Goal: Task Accomplishment & Management: Manage account settings

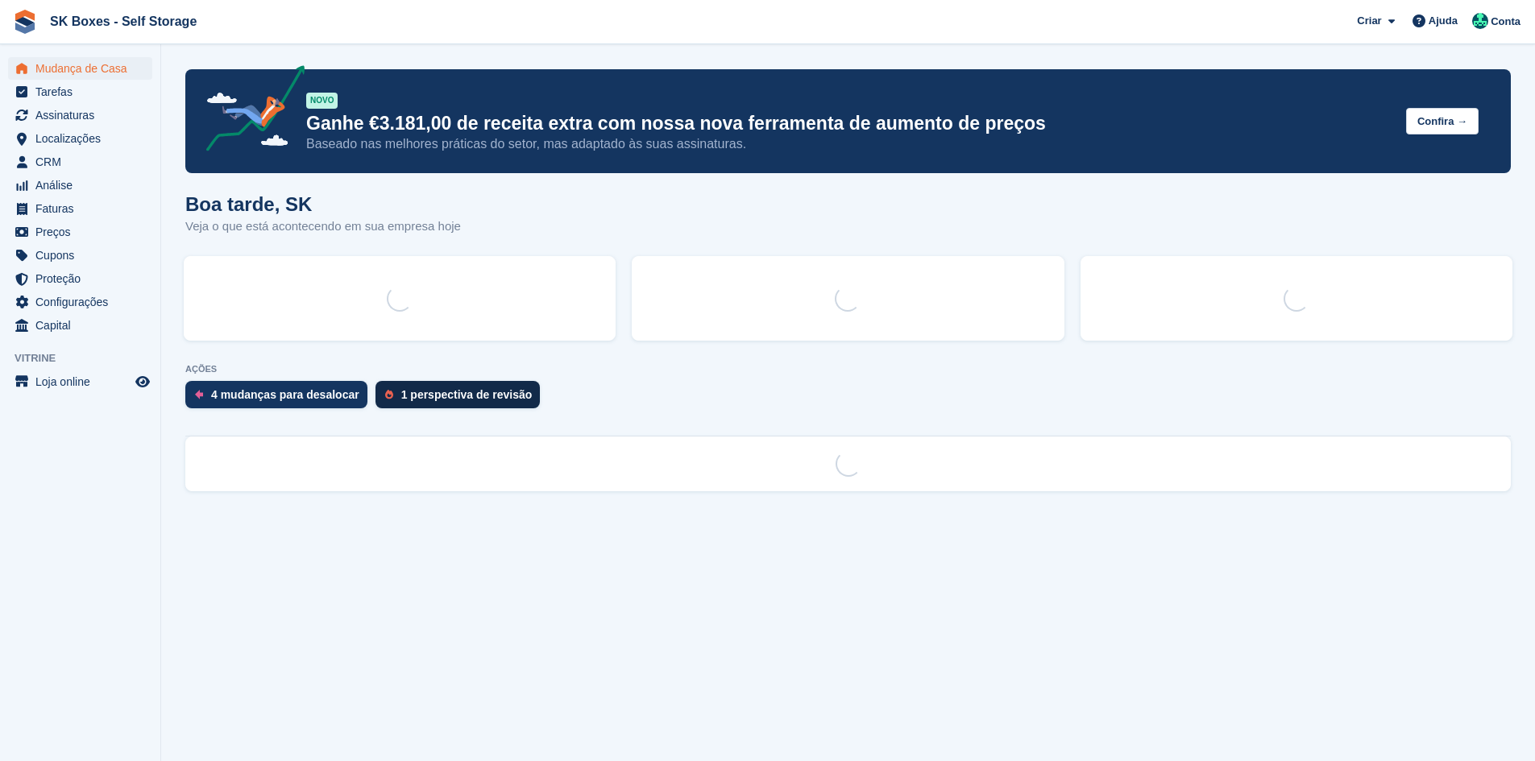
click at [443, 404] on div "1 perspectiva de revisão" at bounding box center [457, 394] width 165 height 27
click at [446, 396] on div "1 perspectiva de revisão" at bounding box center [466, 394] width 131 height 13
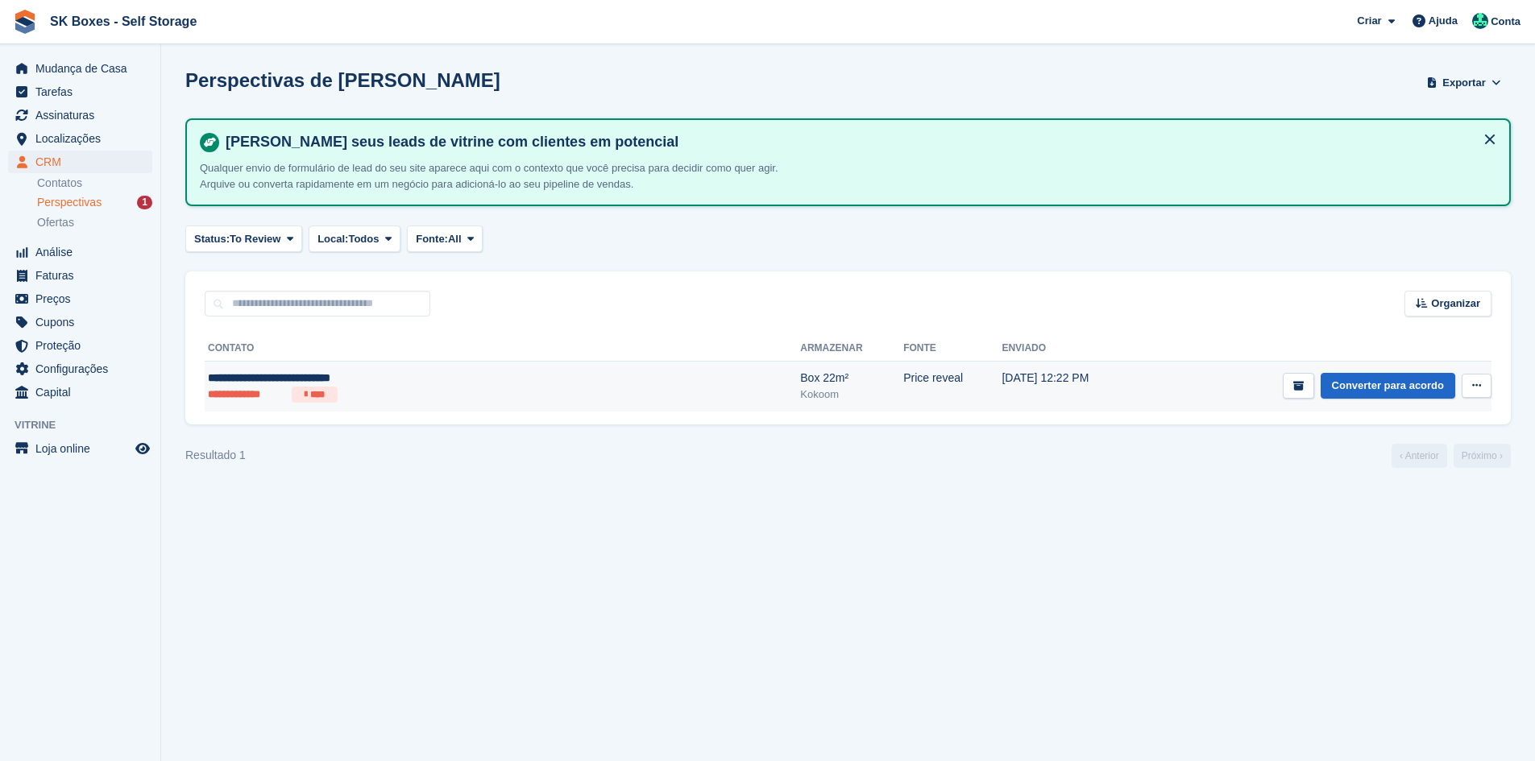
click at [511, 389] on ul "**********" at bounding box center [386, 395] width 357 height 16
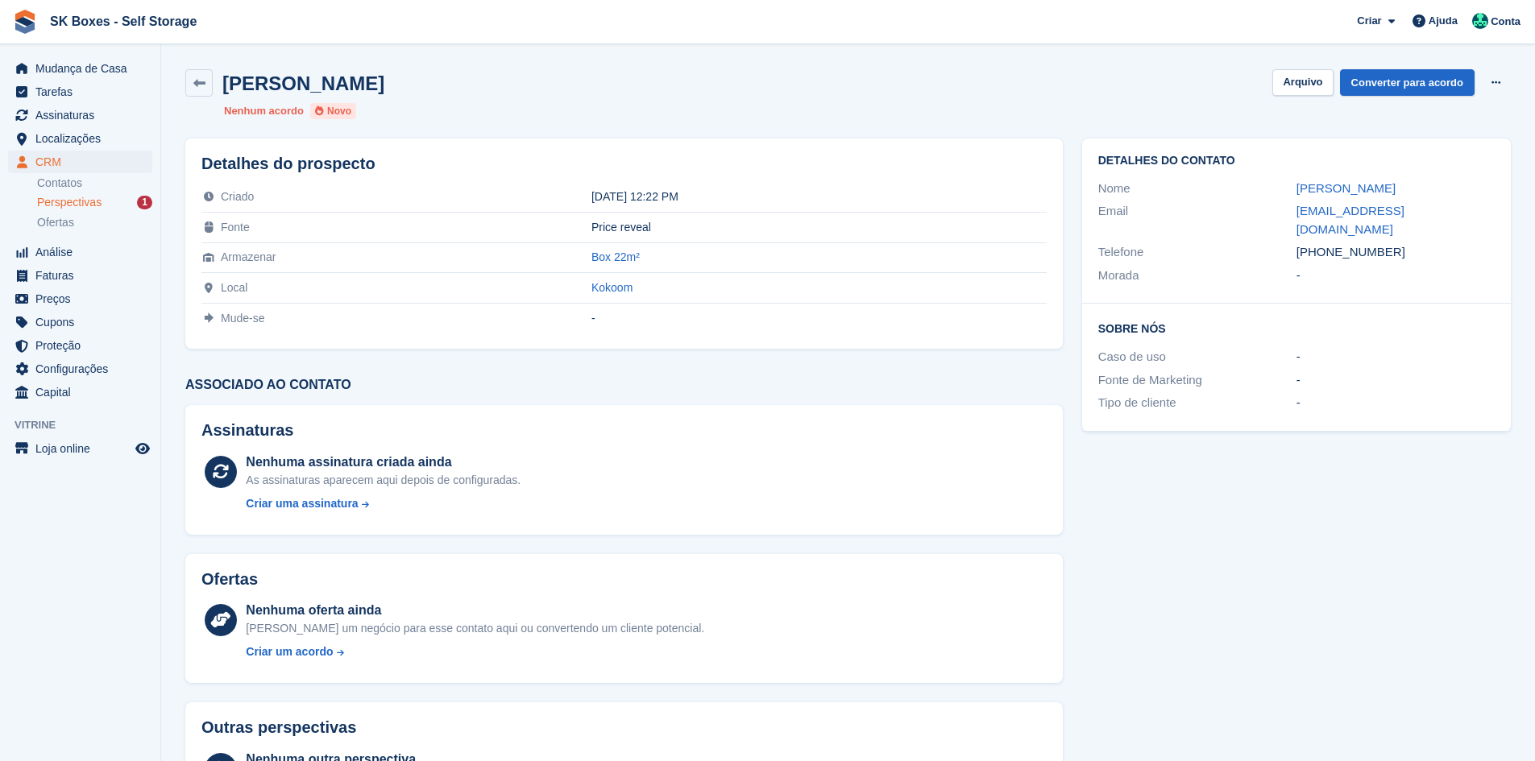
drag, startPoint x: 1283, startPoint y: 189, endPoint x: 1520, endPoint y: 180, distance: 237.8
click at [1520, 180] on section "Raquel de Castro Fernandes Shirley Arquivo Converter para acordo Excluir client…" at bounding box center [848, 428] width 1374 height 856
click at [1266, 320] on h2 "Sobre Nós" at bounding box center [1296, 328] width 396 height 16
drag, startPoint x: 1242, startPoint y: 187, endPoint x: 1497, endPoint y: 181, distance: 255.5
click at [1514, 172] on div "Detalhes do contato Nome Raquel de Castro Fernandes Shirley Email raquelcastrof…" at bounding box center [1296, 285] width 448 height 313
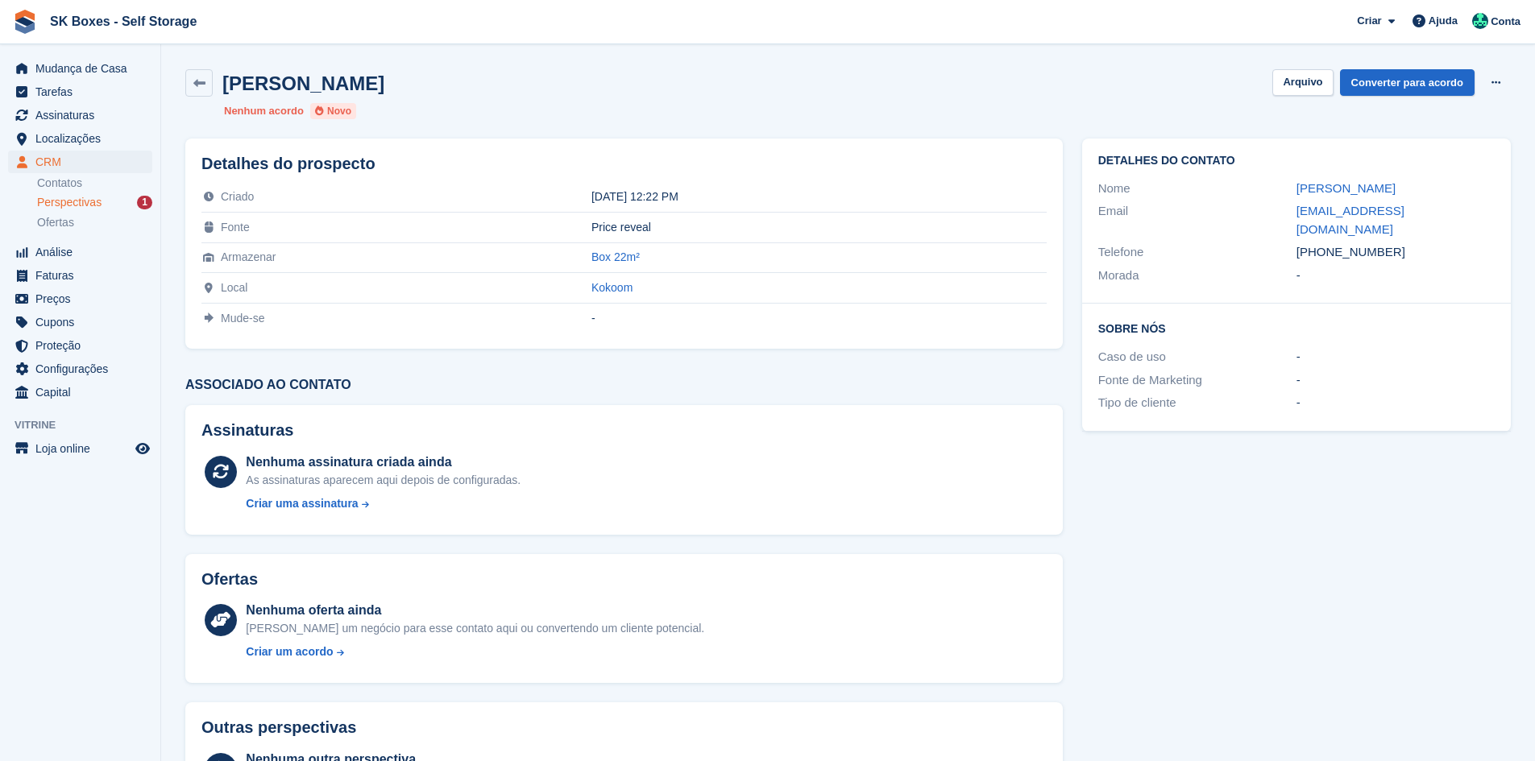
copy div "Raquel de Castro Fernandes Shirley"
drag, startPoint x: 1400, startPoint y: 224, endPoint x: 1321, endPoint y: 226, distance: 78.2
click at [1321, 241] on div "Telefone +351912238345" at bounding box center [1296, 252] width 396 height 23
click at [1383, 599] on div "Detalhes do contato Nome Raquel de Castro Fernandes Shirley Email raquelcastrof…" at bounding box center [1296, 485] width 448 height 713
drag, startPoint x: 1389, startPoint y: 230, endPoint x: 1323, endPoint y: 241, distance: 67.0
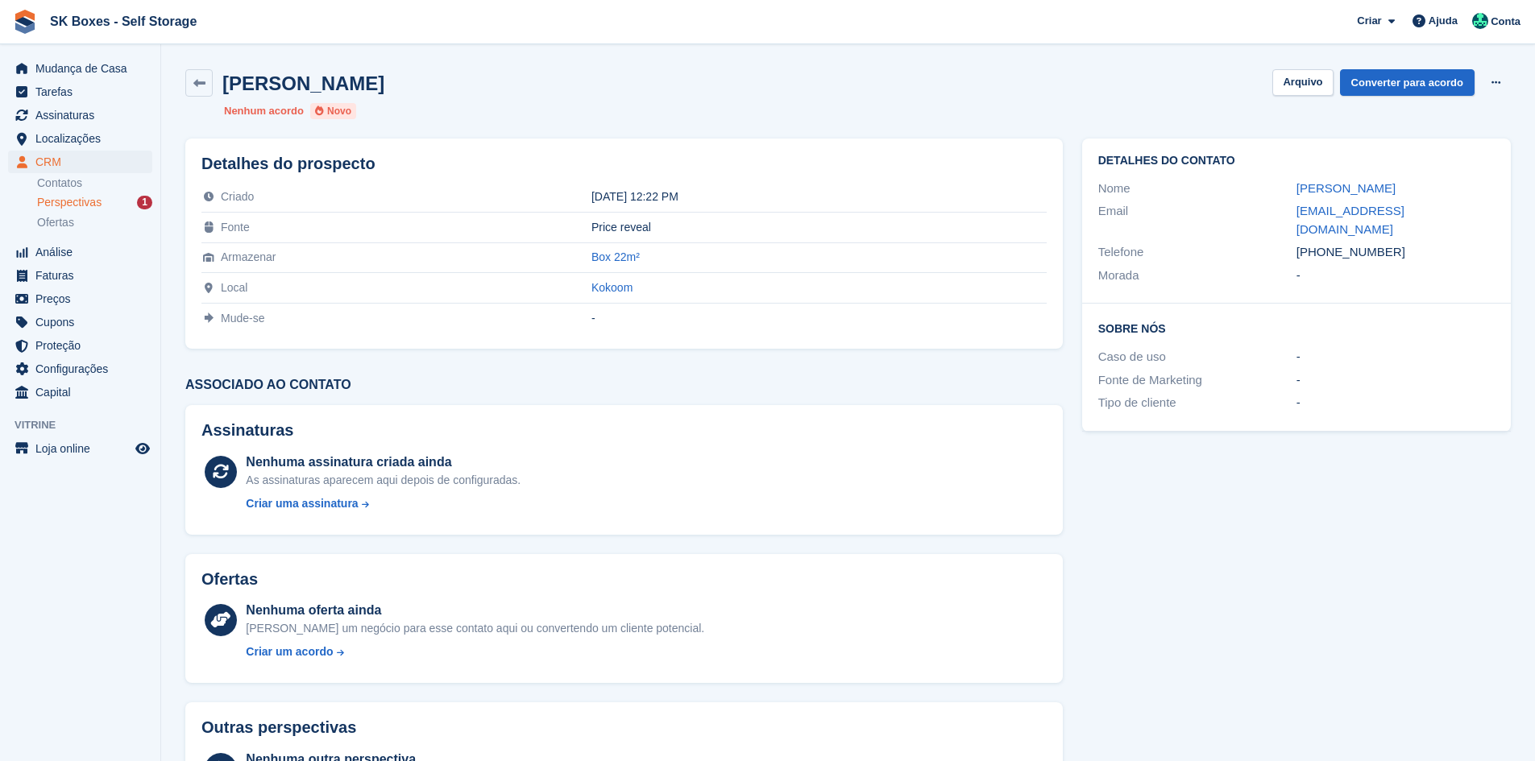
click at [1323, 243] on div "+351912238345" at bounding box center [1395, 252] width 198 height 19
copy div "912238345"
click at [1338, 473] on div "Detalhes do contato Nome Raquel de Castro Fernandes Shirley Email raquelcastrof…" at bounding box center [1296, 485] width 448 height 713
drag, startPoint x: 1284, startPoint y: 213, endPoint x: 1585, endPoint y: 200, distance: 301.6
click at [1534, 200] on html "SK Boxes - Self Storage Criar Subscrição Fatura Contato Negócio Desconto Página…" at bounding box center [767, 380] width 1535 height 761
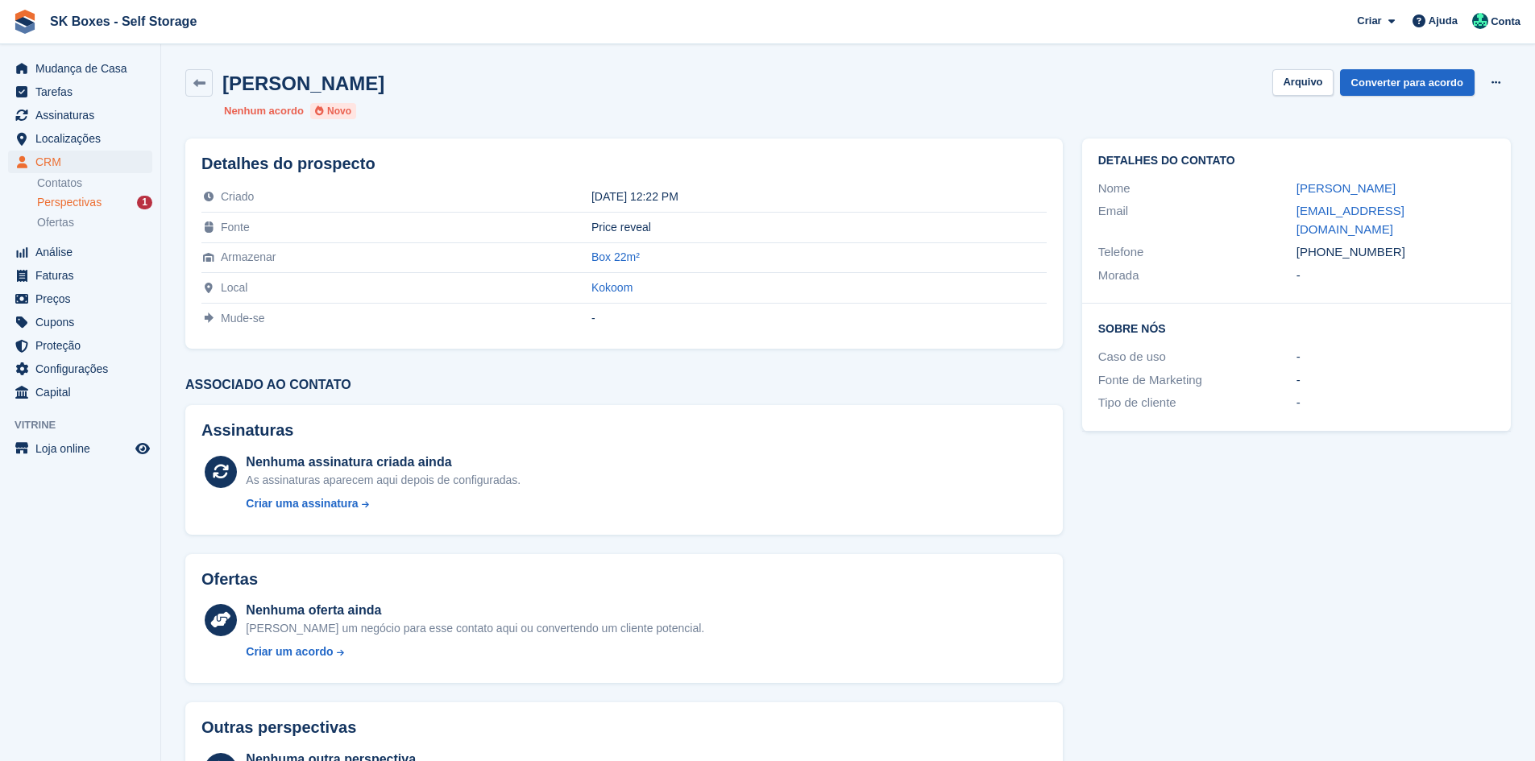
copy div "Email"
drag, startPoint x: 1396, startPoint y: 350, endPoint x: 1398, endPoint y: 328, distance: 21.8
click at [1396, 350] on div "Caso de uso -" at bounding box center [1296, 357] width 396 height 23
drag, startPoint x: 1400, startPoint y: 235, endPoint x: 1325, endPoint y: 235, distance: 74.9
click at [1325, 243] on div "+351912238345" at bounding box center [1395, 252] width 198 height 19
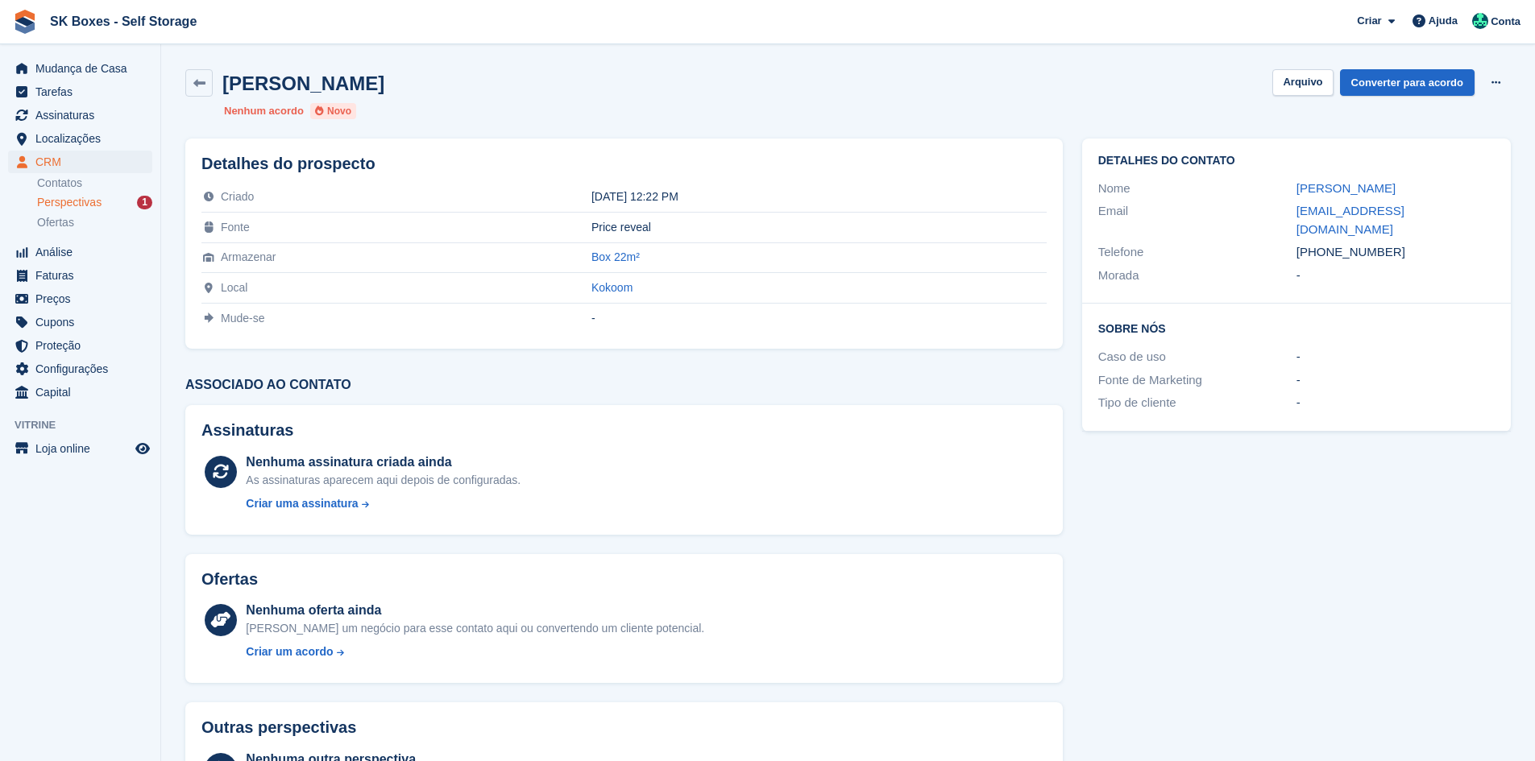
copy div "912238345"
drag, startPoint x: 1289, startPoint y: 422, endPoint x: 1300, endPoint y: 408, distance: 18.4
click at [1289, 422] on div "Detalhes do contato Nome Raquel de Castro Fernandes Shirley Email raquelcastrof…" at bounding box center [1296, 285] width 448 height 313
drag, startPoint x: 1388, startPoint y: 234, endPoint x: 1325, endPoint y: 229, distance: 63.1
click at [1325, 243] on div "+351912238345" at bounding box center [1395, 252] width 198 height 19
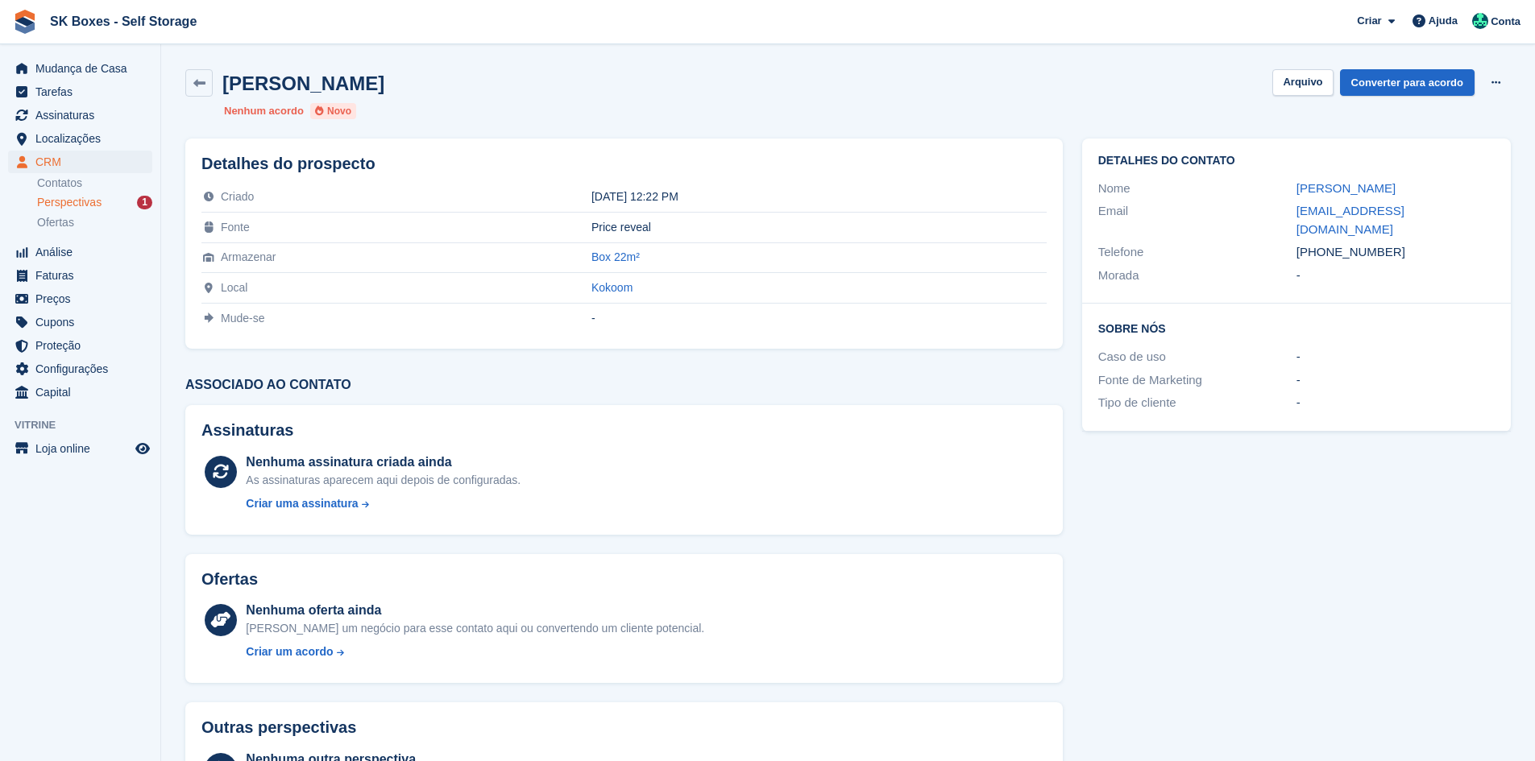
copy div "912238345"
drag, startPoint x: 1344, startPoint y: 370, endPoint x: 1325, endPoint y: 284, distance: 88.4
click at [1349, 371] on div "-" at bounding box center [1395, 380] width 198 height 19
drag, startPoint x: 1273, startPoint y: 204, endPoint x: 1537, endPoint y: 205, distance: 263.5
click at [1534, 205] on html "SK Boxes - Self Storage Criar Subscrição Fatura Contato Negócio Desconto Página…" at bounding box center [767, 380] width 1535 height 761
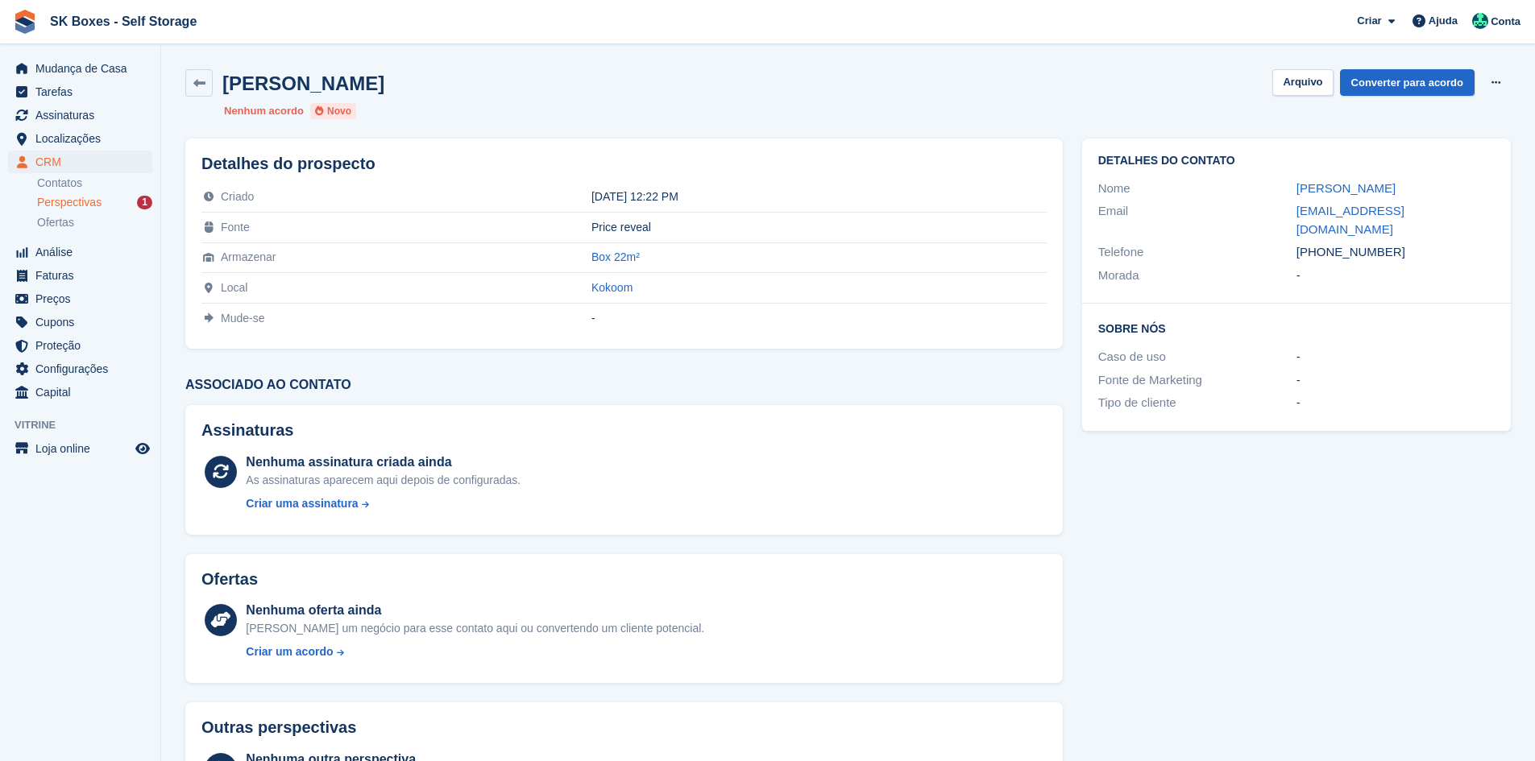
copy div "raquelcastrofernandes@hotmail.com"
click at [122, 197] on div "Perspectivas 1" at bounding box center [94, 202] width 115 height 15
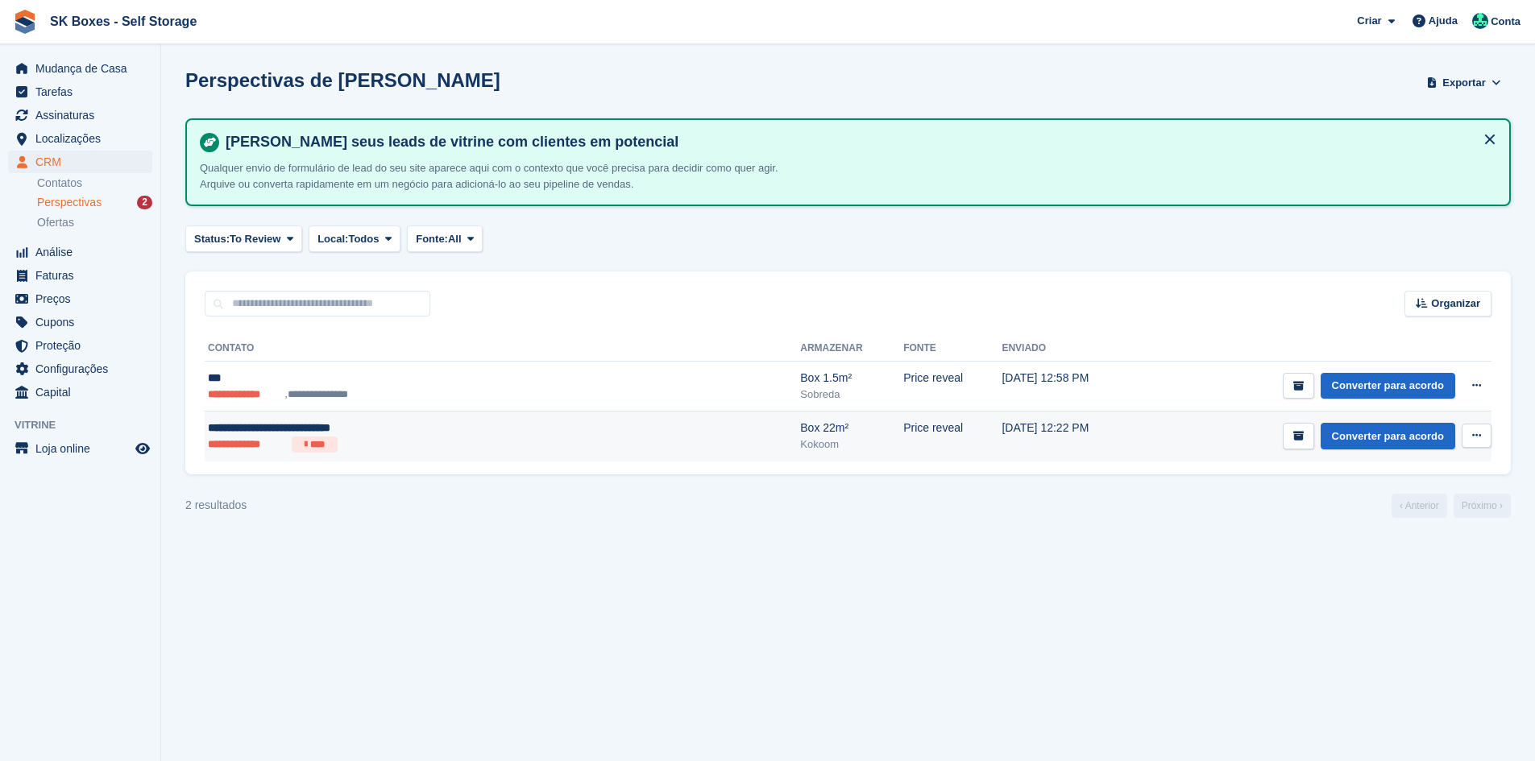
click at [404, 436] on div "**********" at bounding box center [386, 428] width 357 height 17
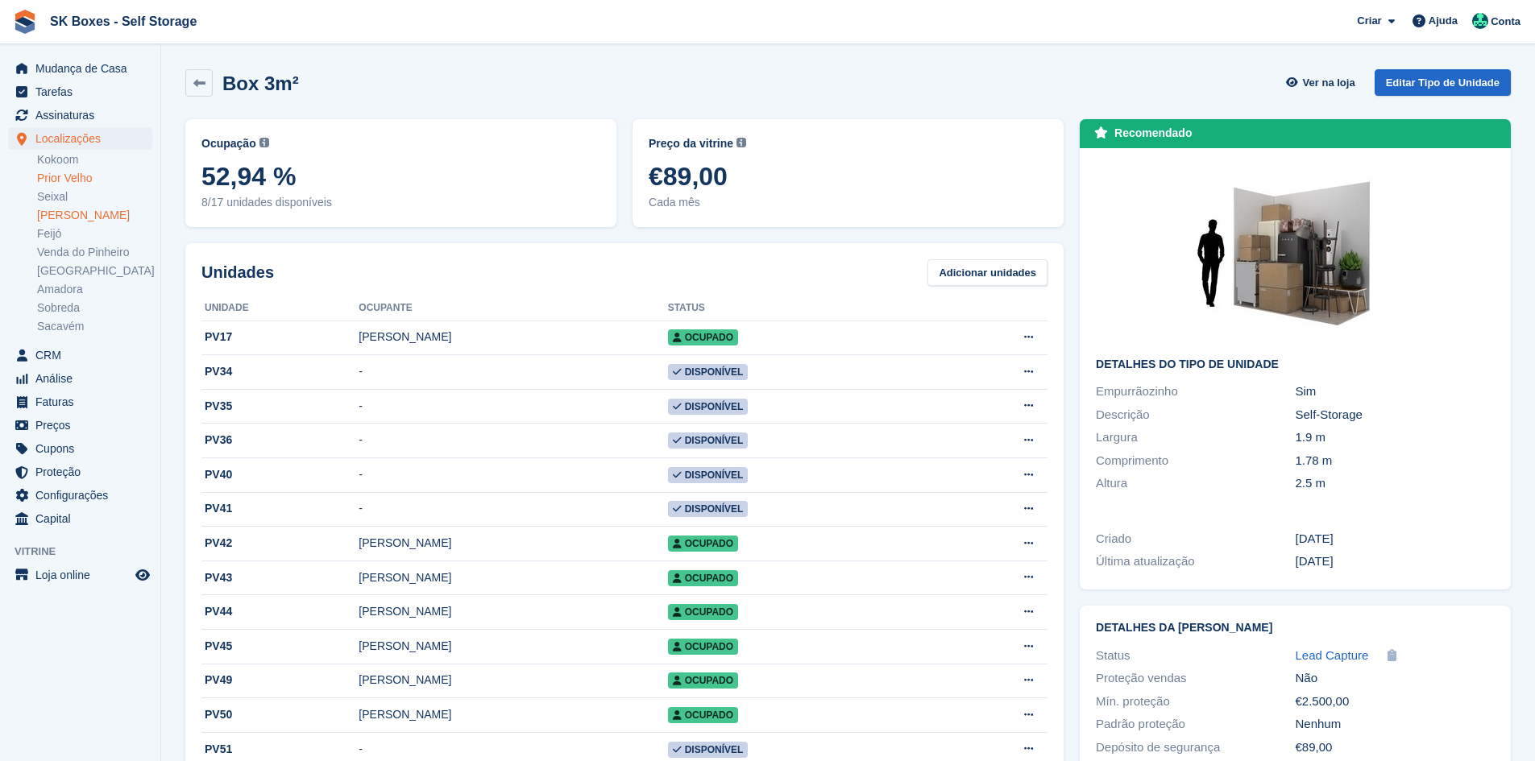
click at [66, 216] on link "[PERSON_NAME]" at bounding box center [94, 215] width 115 height 15
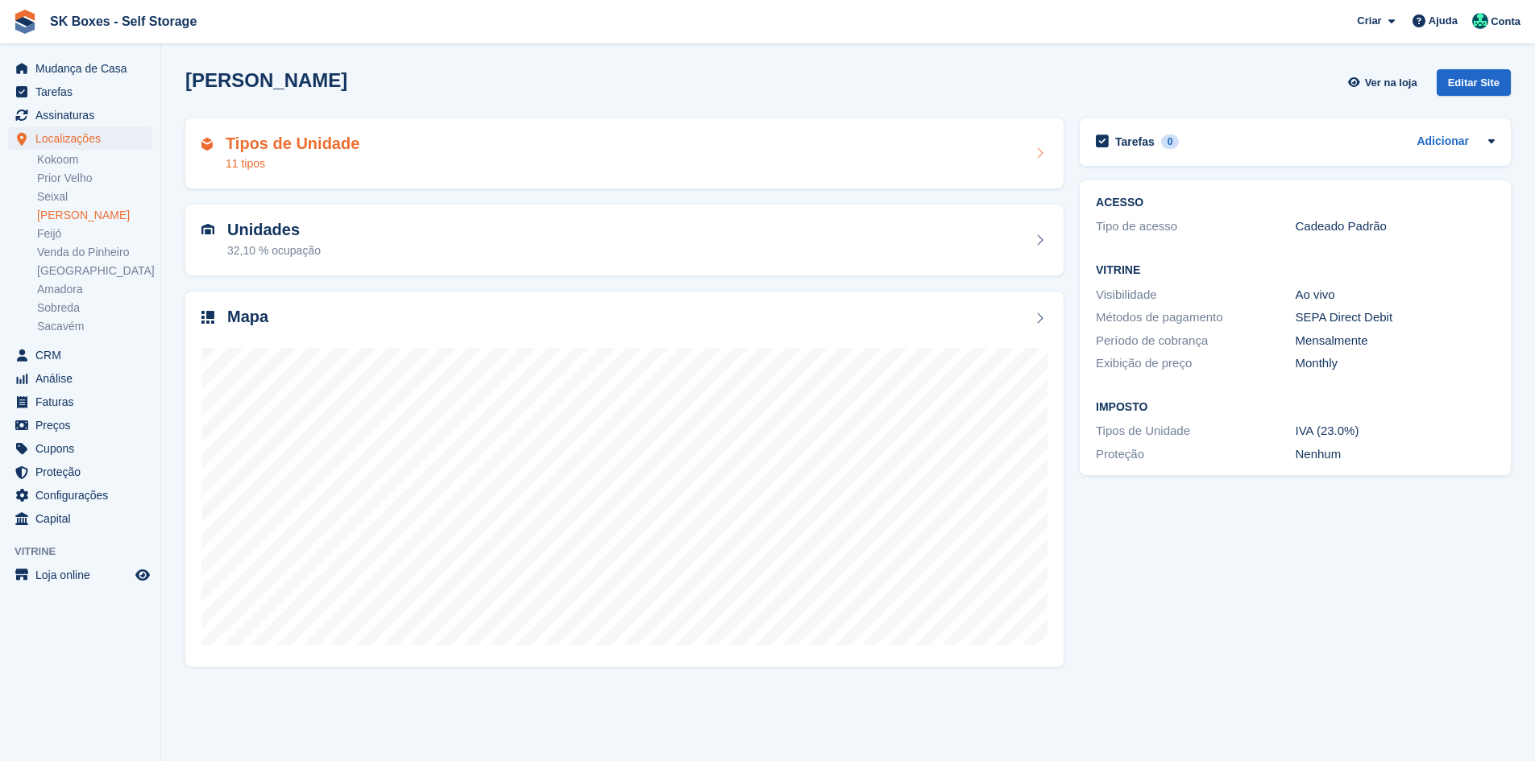
click at [258, 160] on div "11 tipos" at bounding box center [293, 164] width 134 height 17
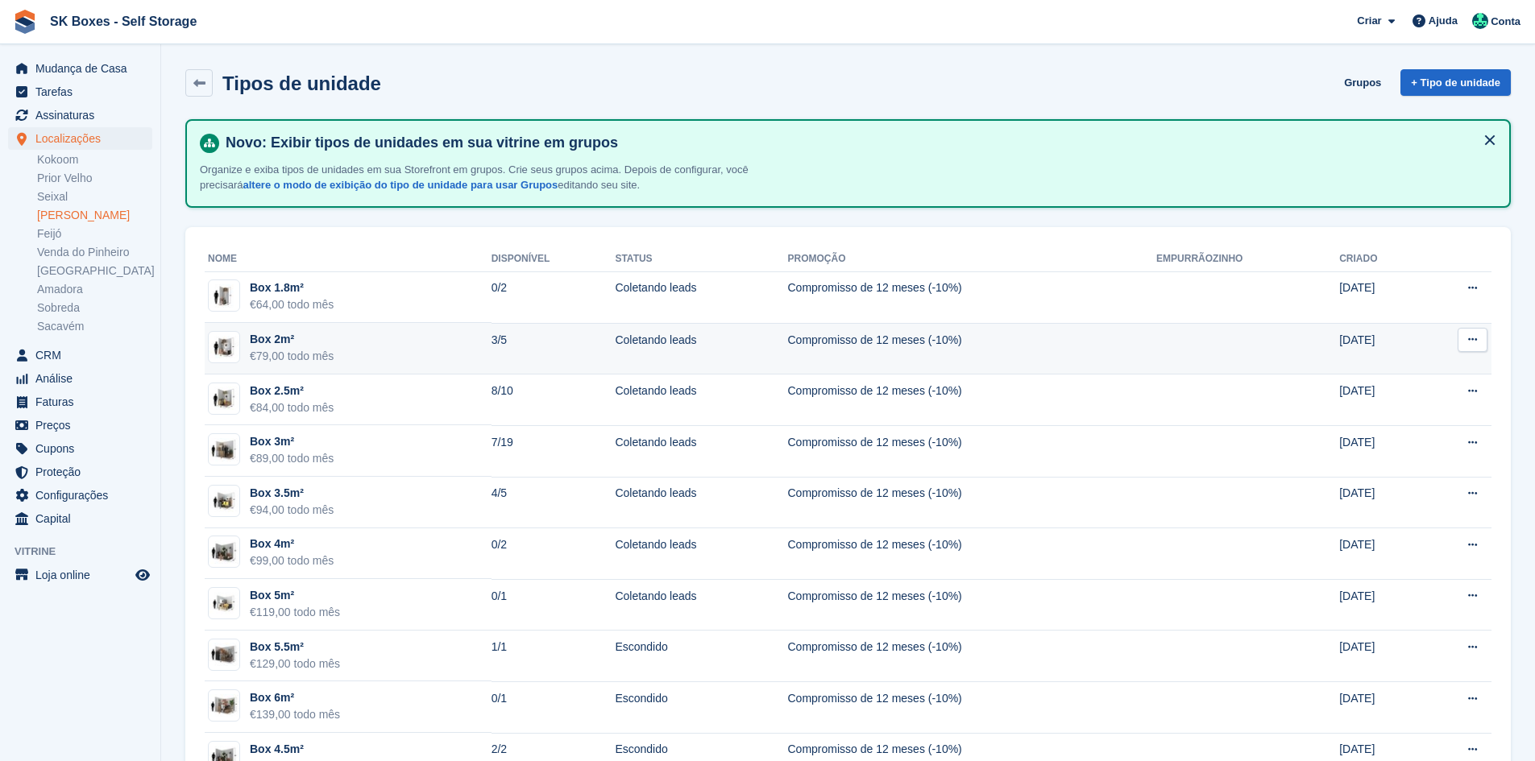
click at [428, 359] on td "Box 2m² €79,00 todo mês" at bounding box center [348, 349] width 287 height 52
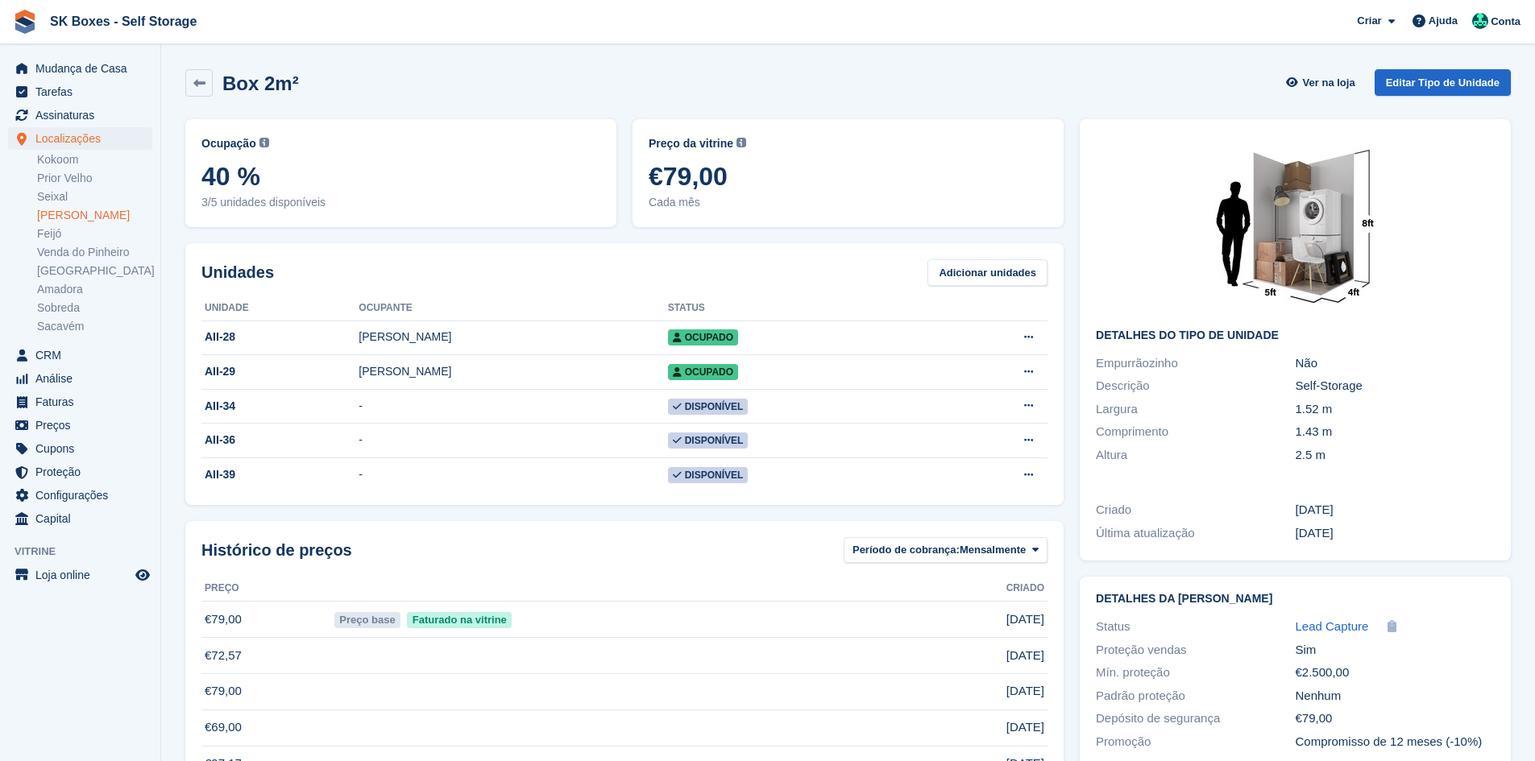
click at [70, 210] on link "[PERSON_NAME]" at bounding box center [94, 215] width 115 height 15
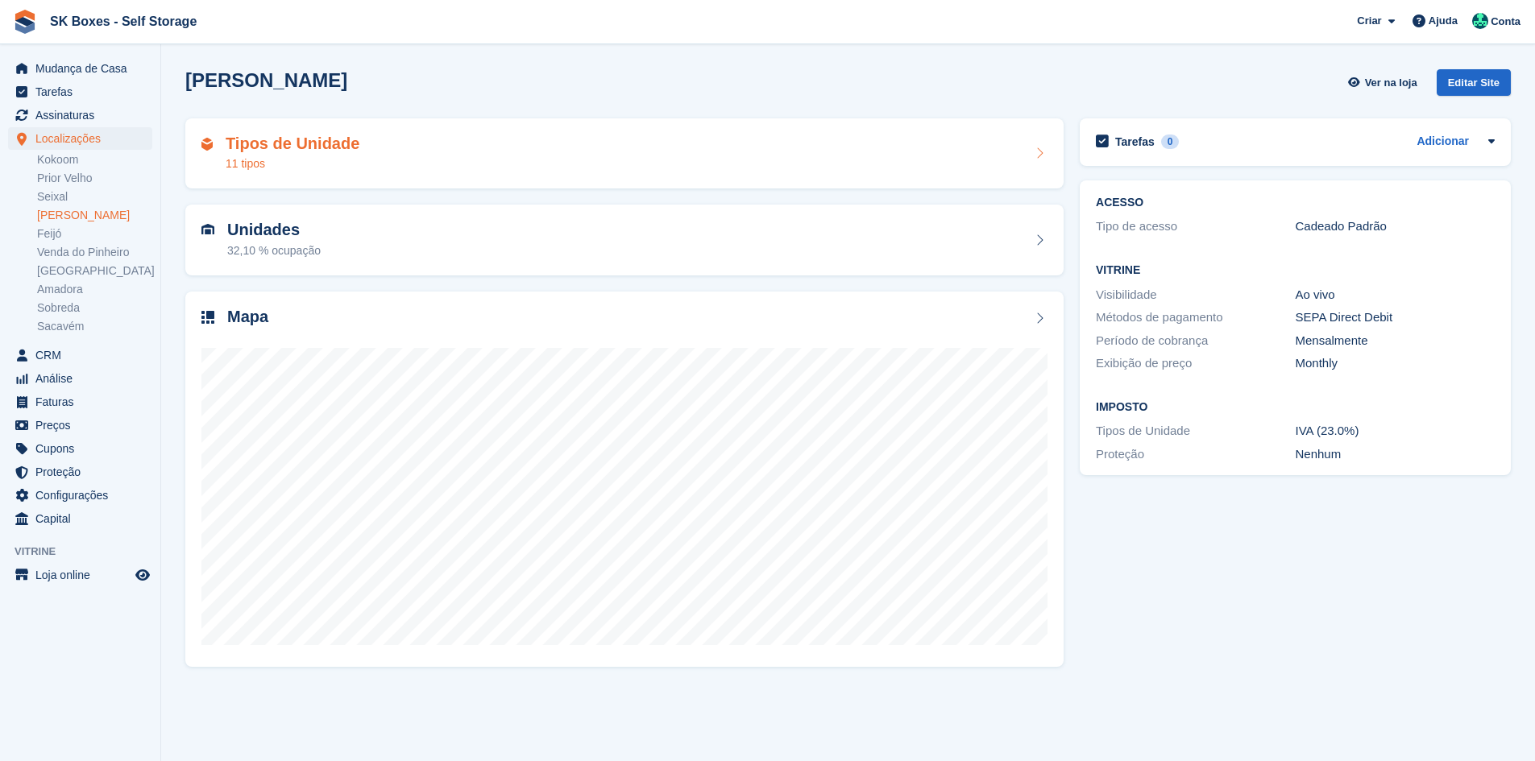
click at [421, 164] on div "Tipos de Unidade 11 tipos" at bounding box center [624, 154] width 846 height 39
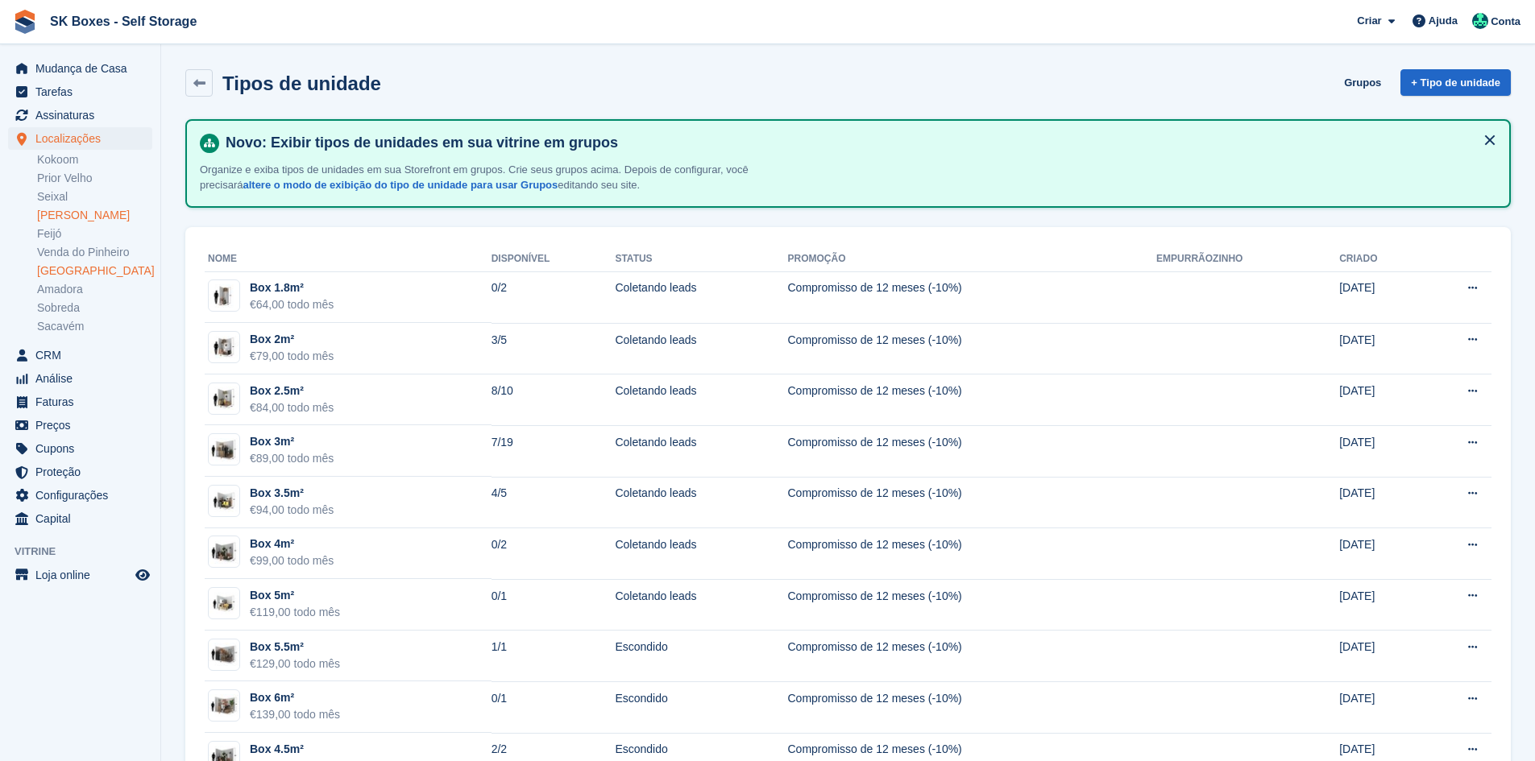
drag, startPoint x: 69, startPoint y: 267, endPoint x: 99, endPoint y: 268, distance: 29.9
click at [69, 267] on link "[GEOGRAPHIC_DATA]" at bounding box center [94, 270] width 115 height 15
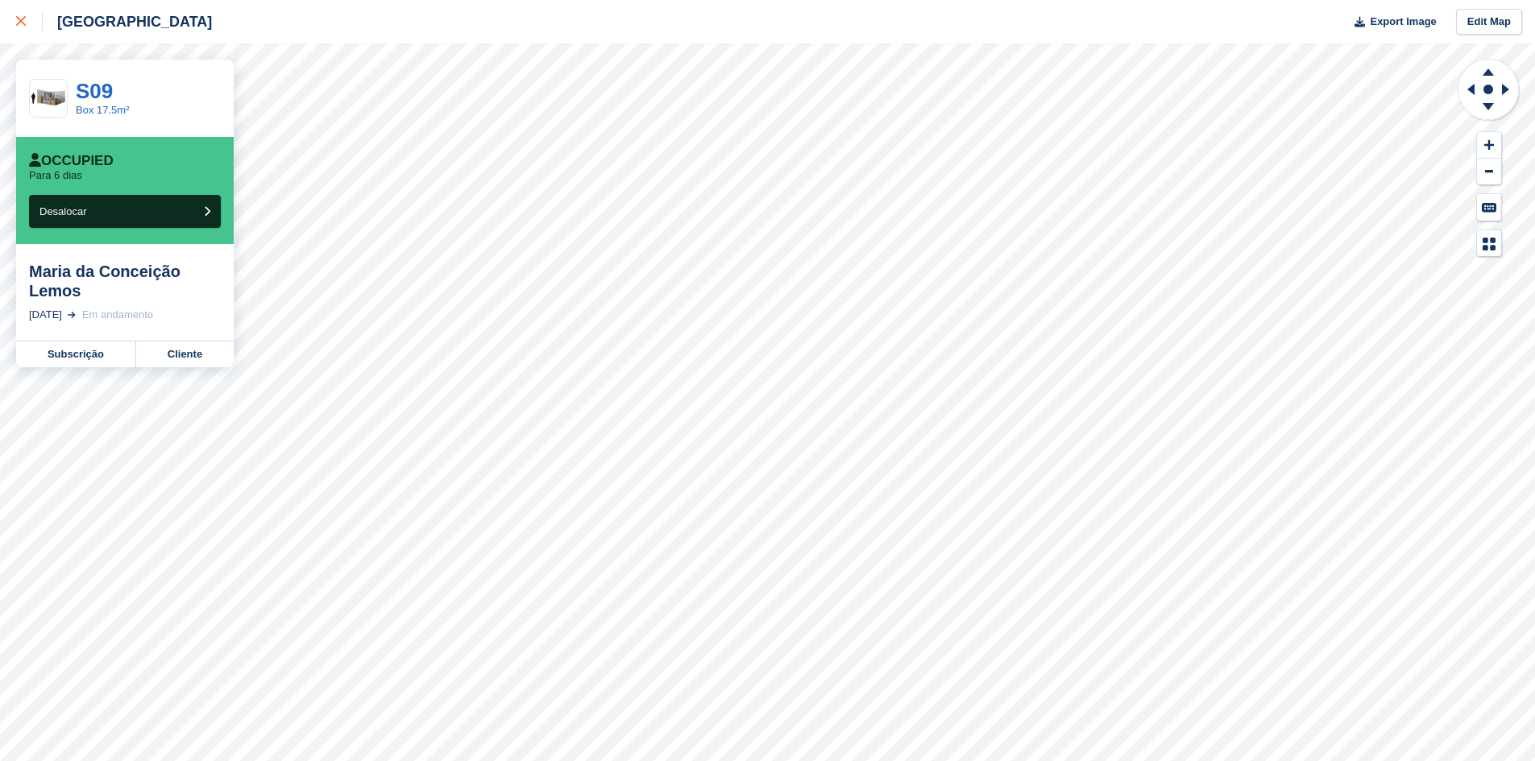
click at [23, 15] on div at bounding box center [29, 21] width 27 height 19
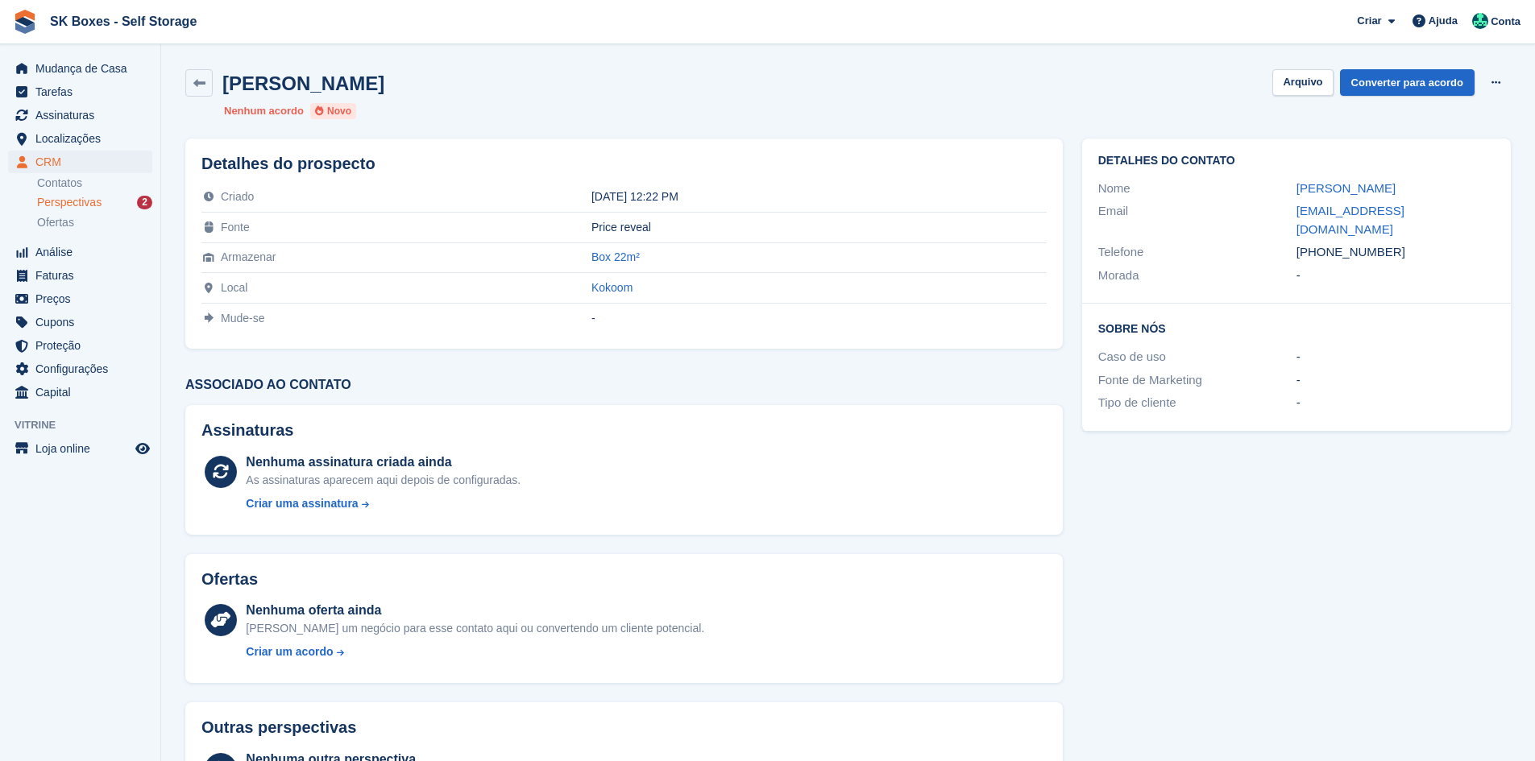
drag, startPoint x: 1454, startPoint y: 242, endPoint x: 1322, endPoint y: 231, distance: 132.6
click at [1322, 243] on div "+351912238345" at bounding box center [1395, 252] width 198 height 19
copy div "912238345"
drag, startPoint x: 1308, startPoint y: 86, endPoint x: 382, endPoint y: 130, distance: 926.8
click at [1290, 95] on button "Arquivo" at bounding box center [1302, 82] width 60 height 27
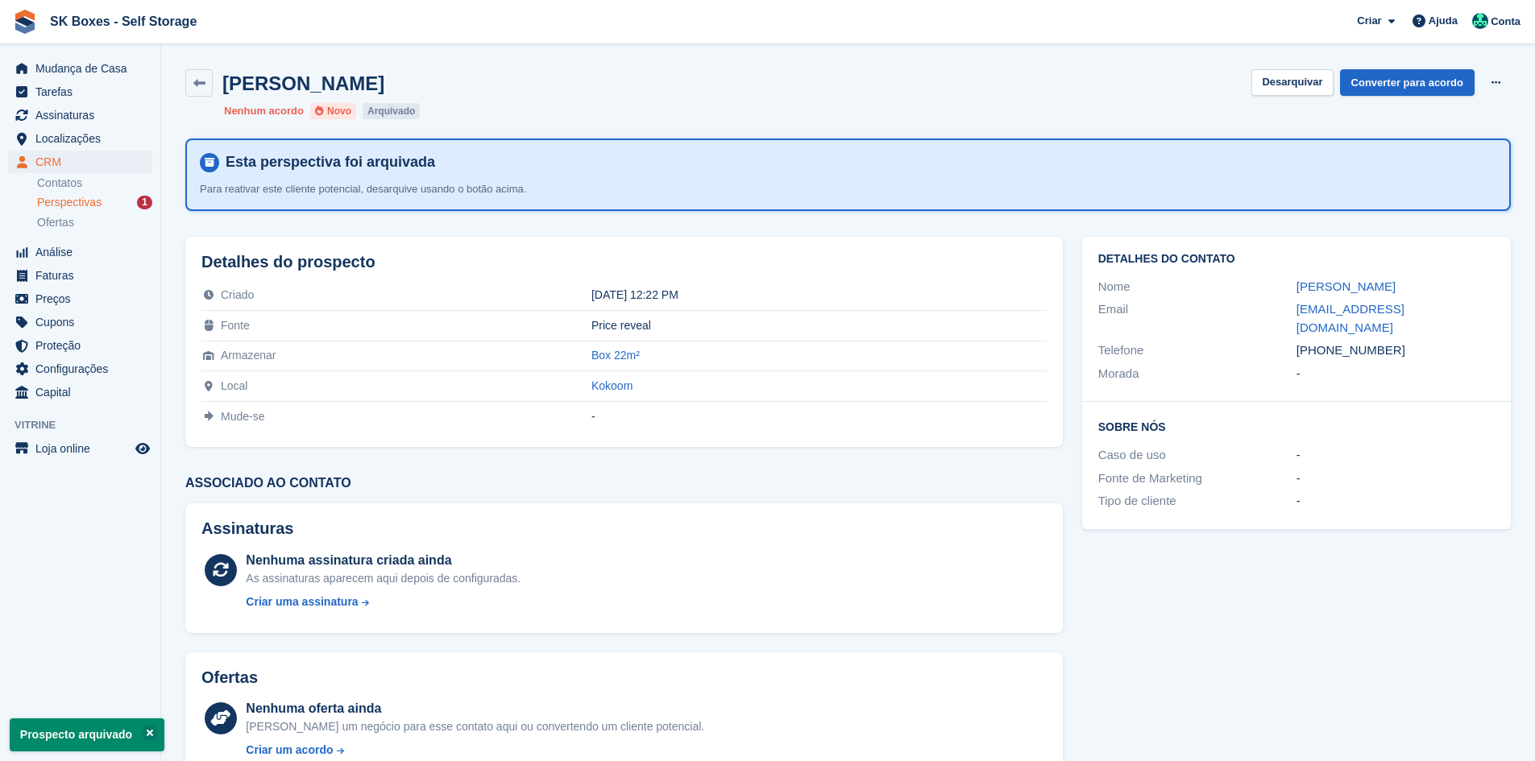
click at [102, 201] on div "Perspectivas 1" at bounding box center [94, 202] width 115 height 15
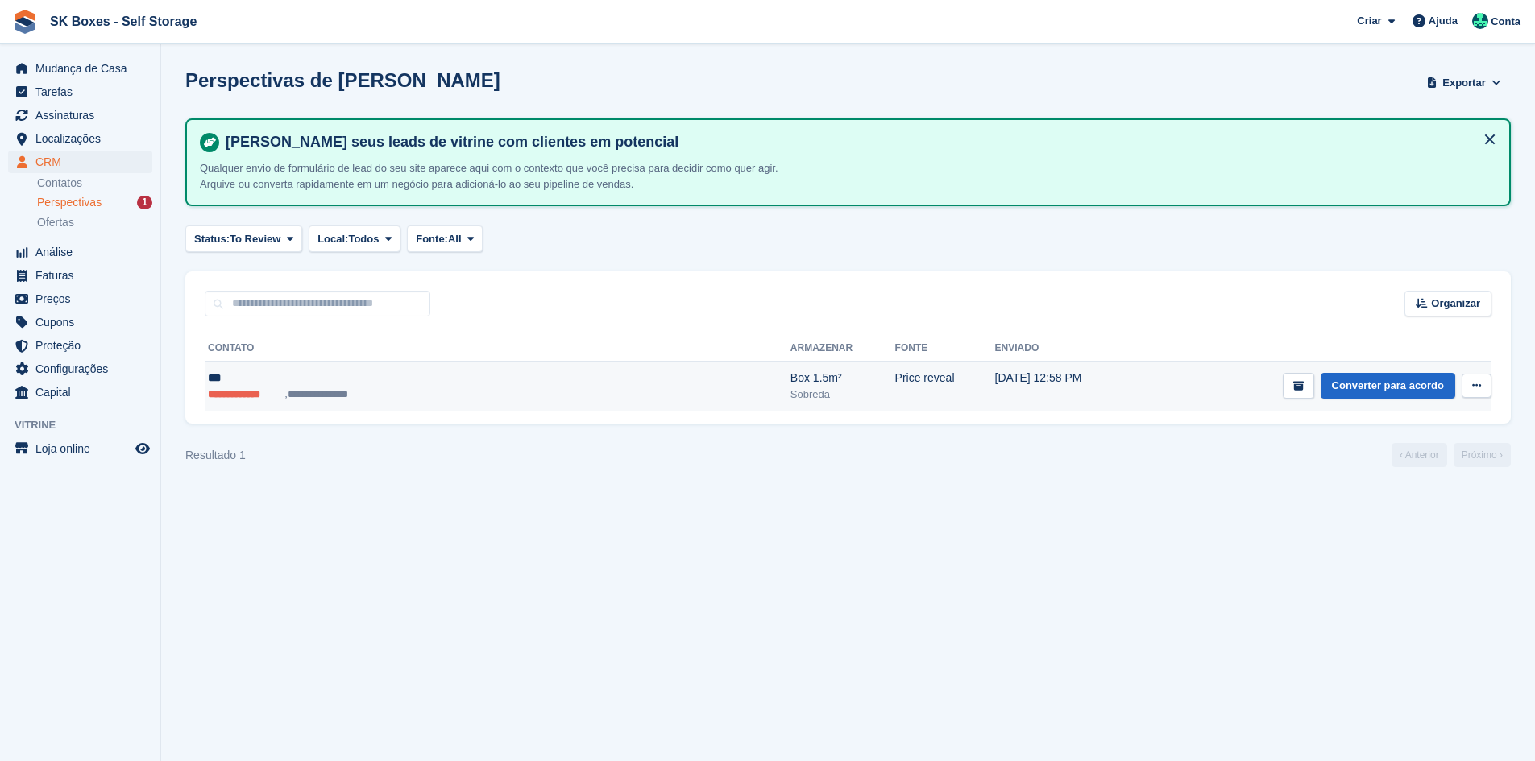
click at [414, 385] on div "***" at bounding box center [381, 378] width 346 height 17
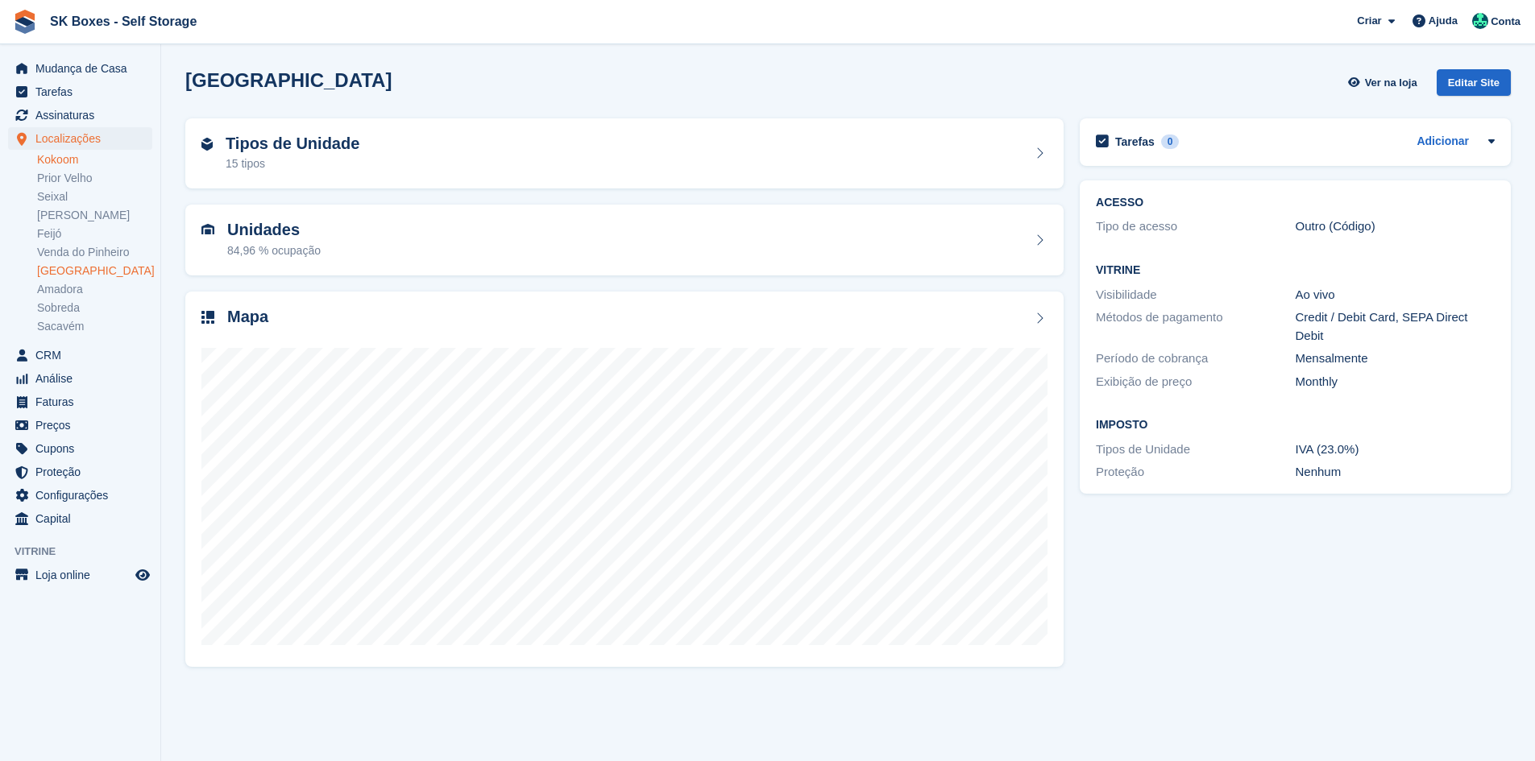
click at [81, 161] on link "Kokoom" at bounding box center [94, 159] width 115 height 15
click at [416, 156] on div "Tipos de Unidade 50 tipos" at bounding box center [624, 154] width 846 height 39
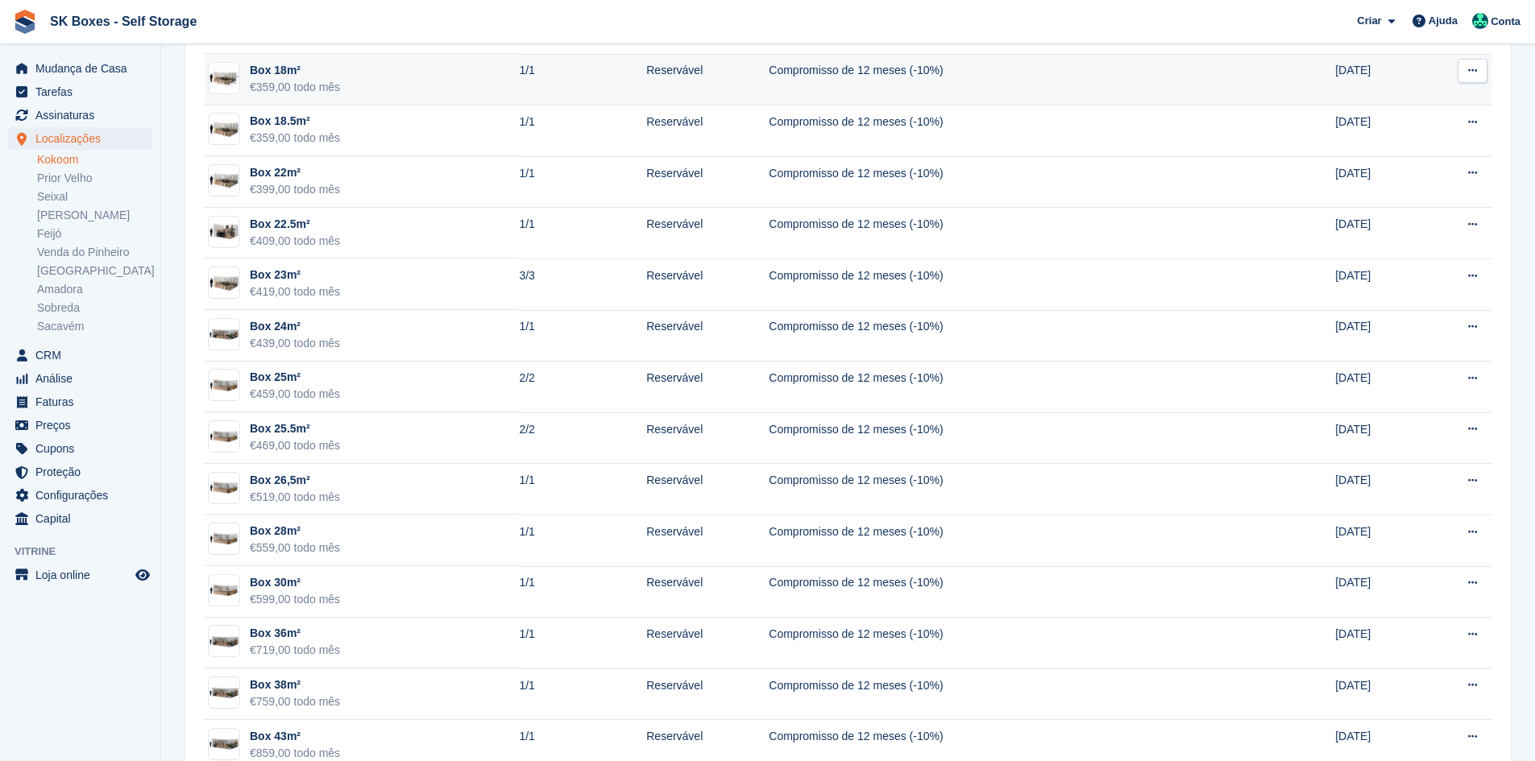
scroll to position [1786, 0]
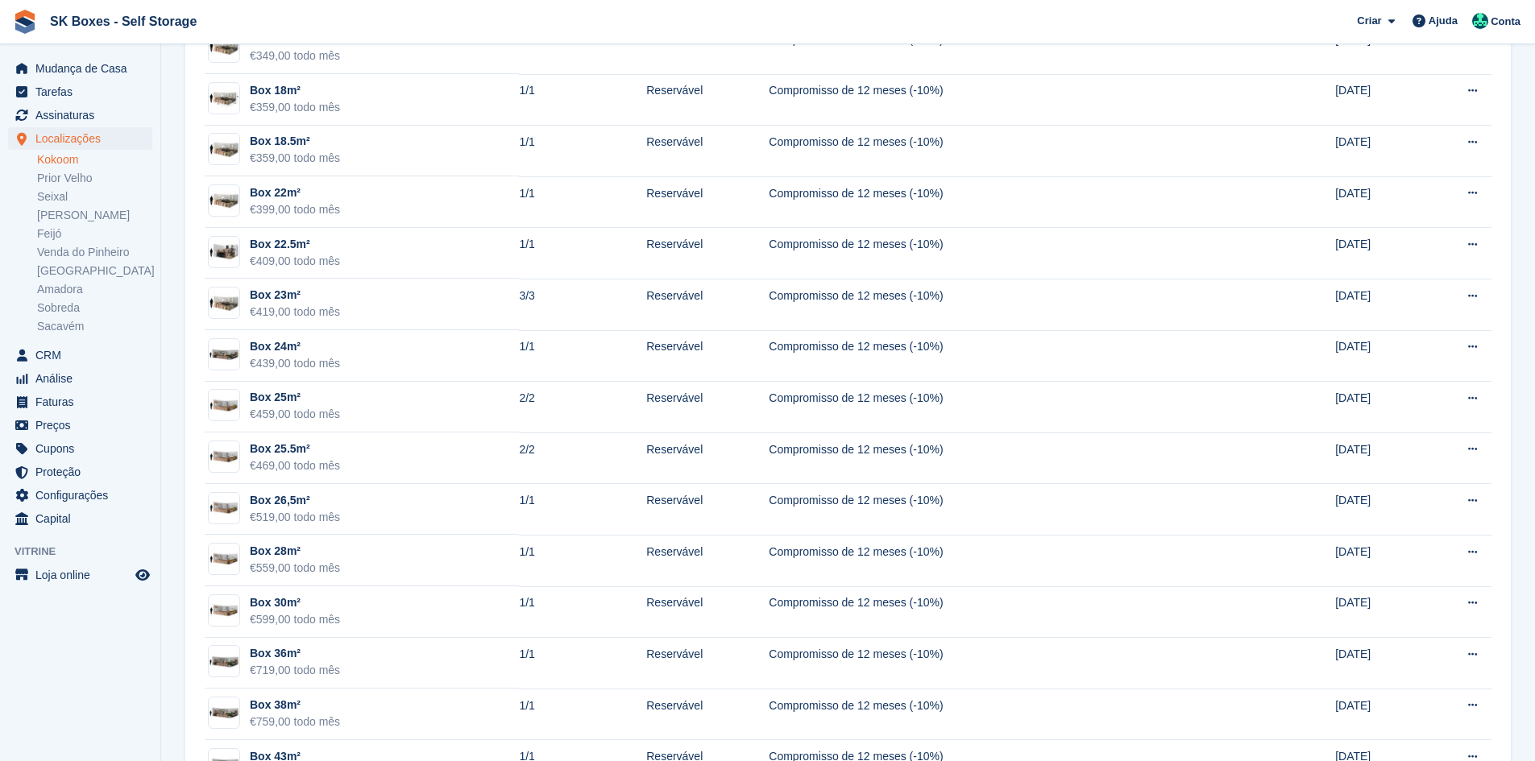
click at [67, 156] on link "Kokoom" at bounding box center [94, 159] width 115 height 15
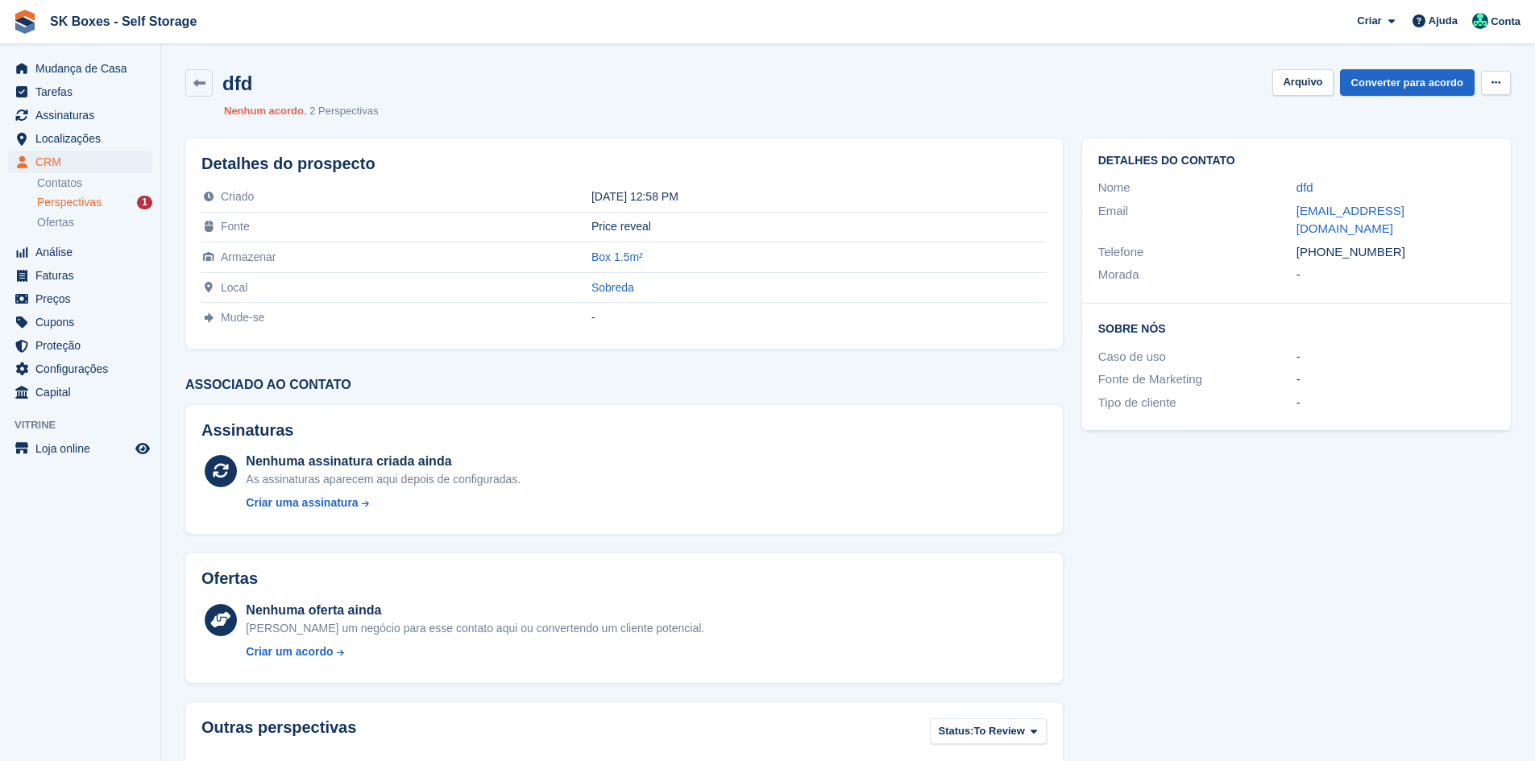
click at [1510, 86] on div "dfd [GEOGRAPHIC_DATA] Converter para acordo Excluir cliente potencial Nenhum ac…" at bounding box center [848, 94] width 1345 height 69
click at [1504, 84] on button at bounding box center [1496, 83] width 30 height 24
click at [1491, 120] on p "Excluir cliente potencial" at bounding box center [1433, 121] width 140 height 35
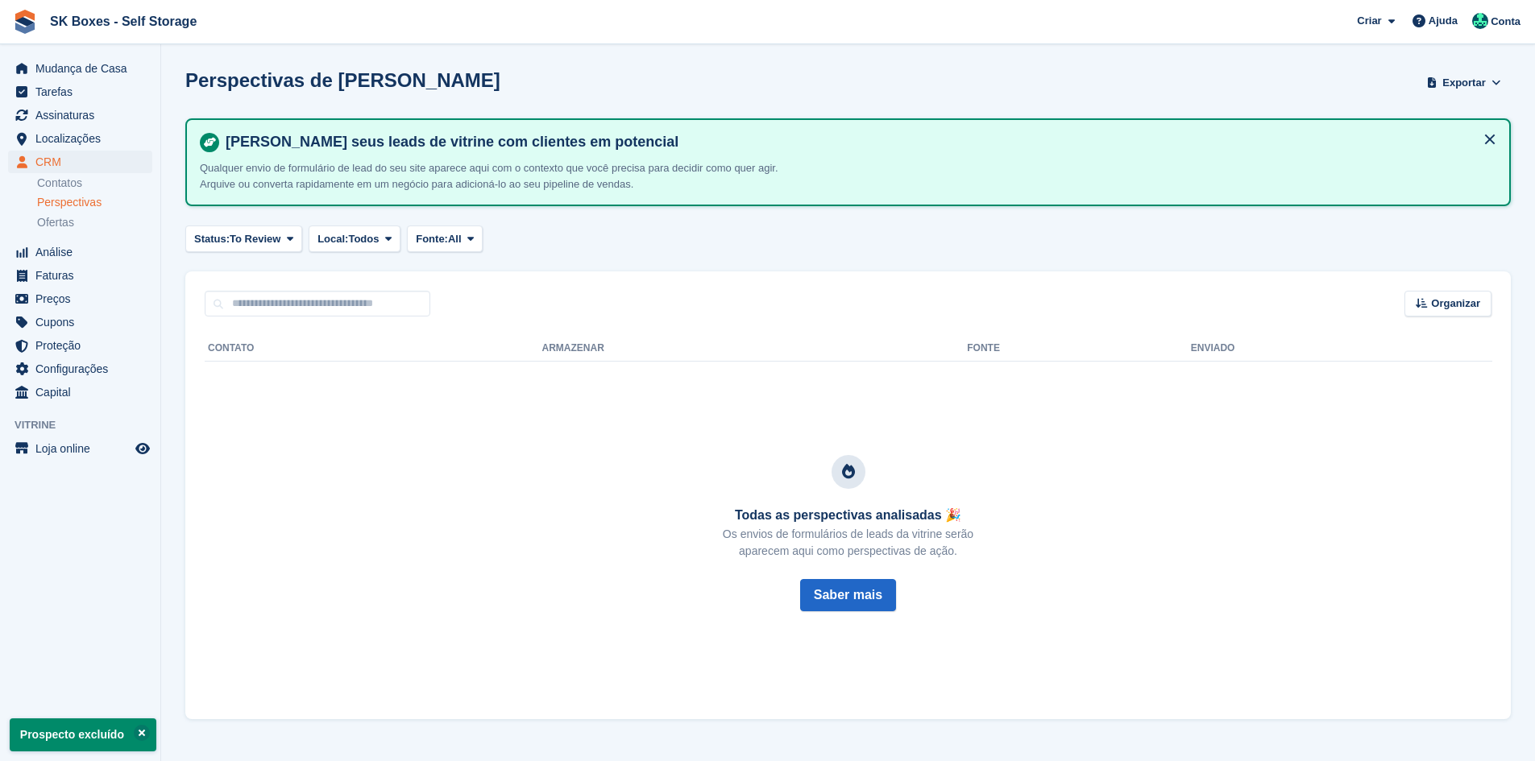
click at [85, 200] on span "Perspectivas" at bounding box center [69, 202] width 64 height 15
click at [91, 143] on span "Localizações" at bounding box center [83, 138] width 97 height 23
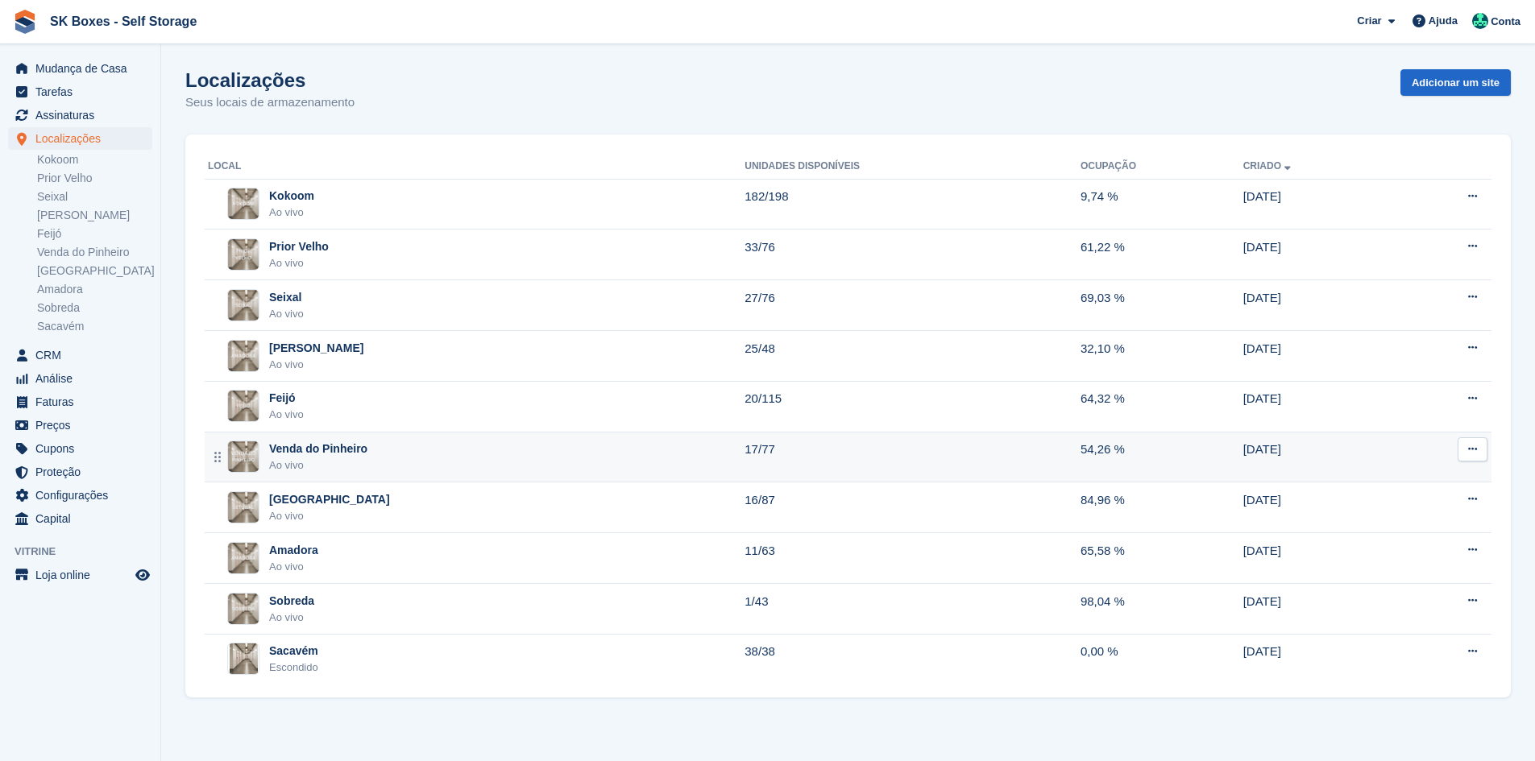
click at [345, 444] on div "Venda do Pinheiro" at bounding box center [318, 449] width 98 height 17
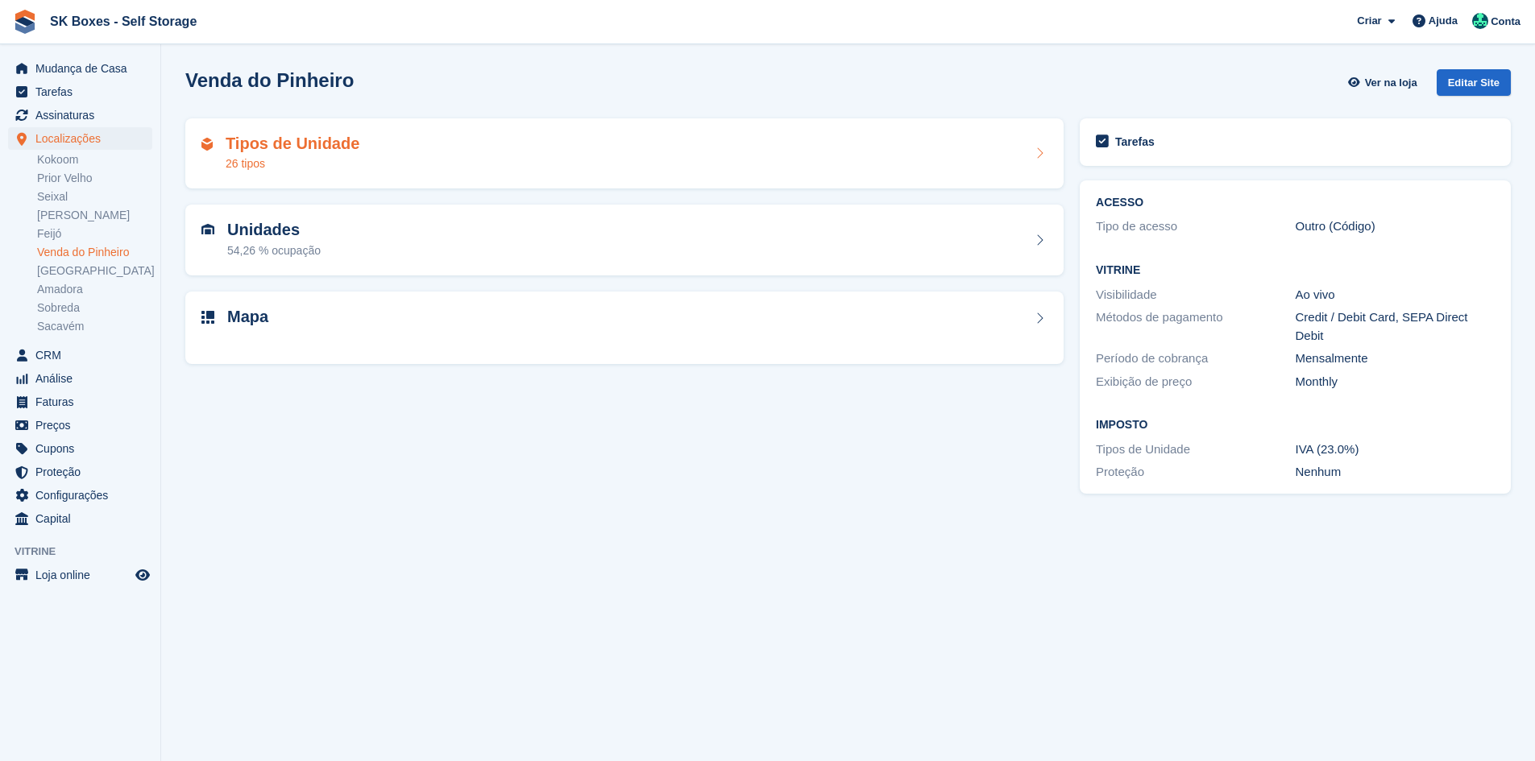
click at [476, 154] on div "Tipos de Unidade 26 tipos" at bounding box center [624, 154] width 846 height 39
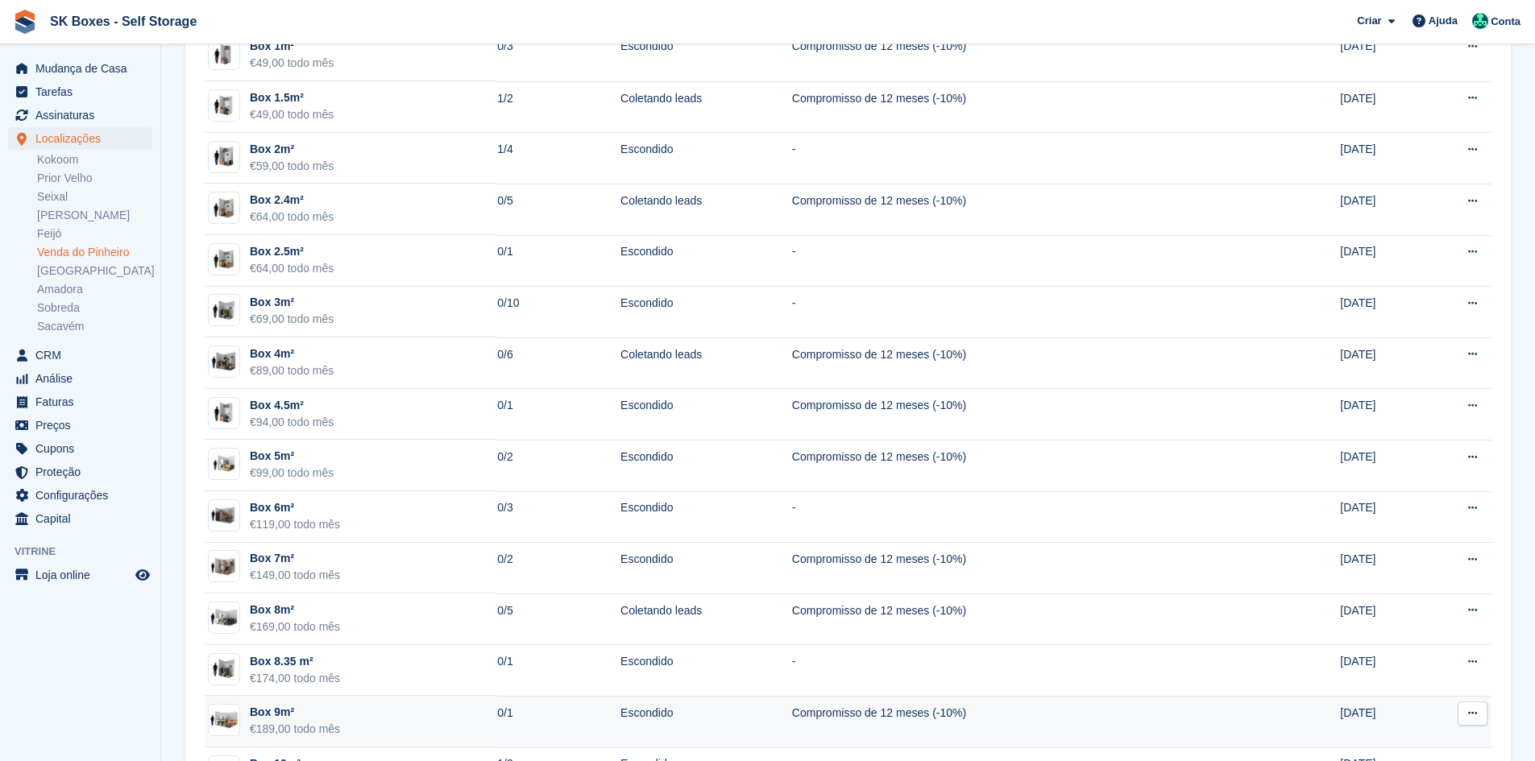
scroll to position [322, 0]
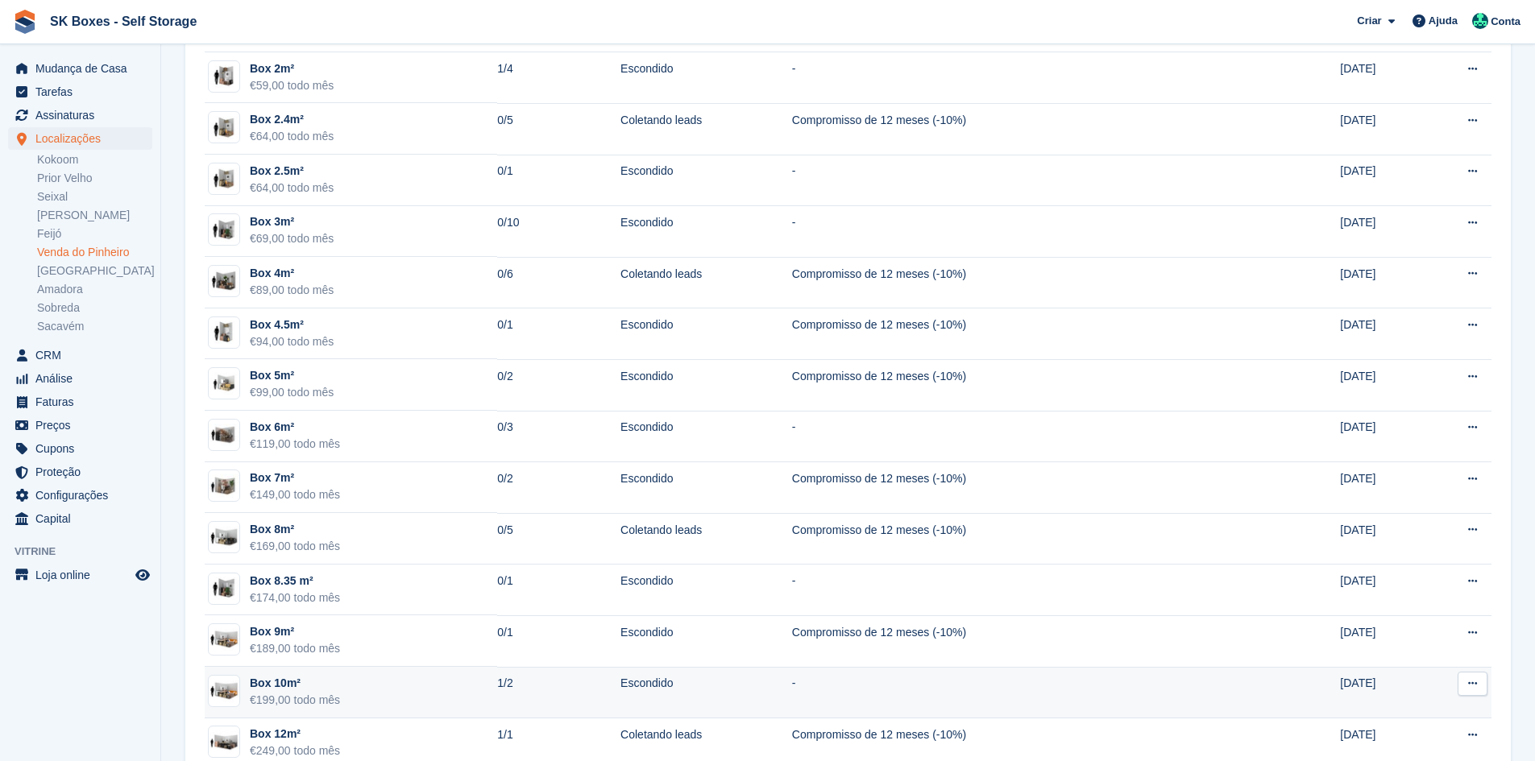
click at [409, 693] on td "Box 10m² €199,00 todo mês" at bounding box center [351, 693] width 292 height 52
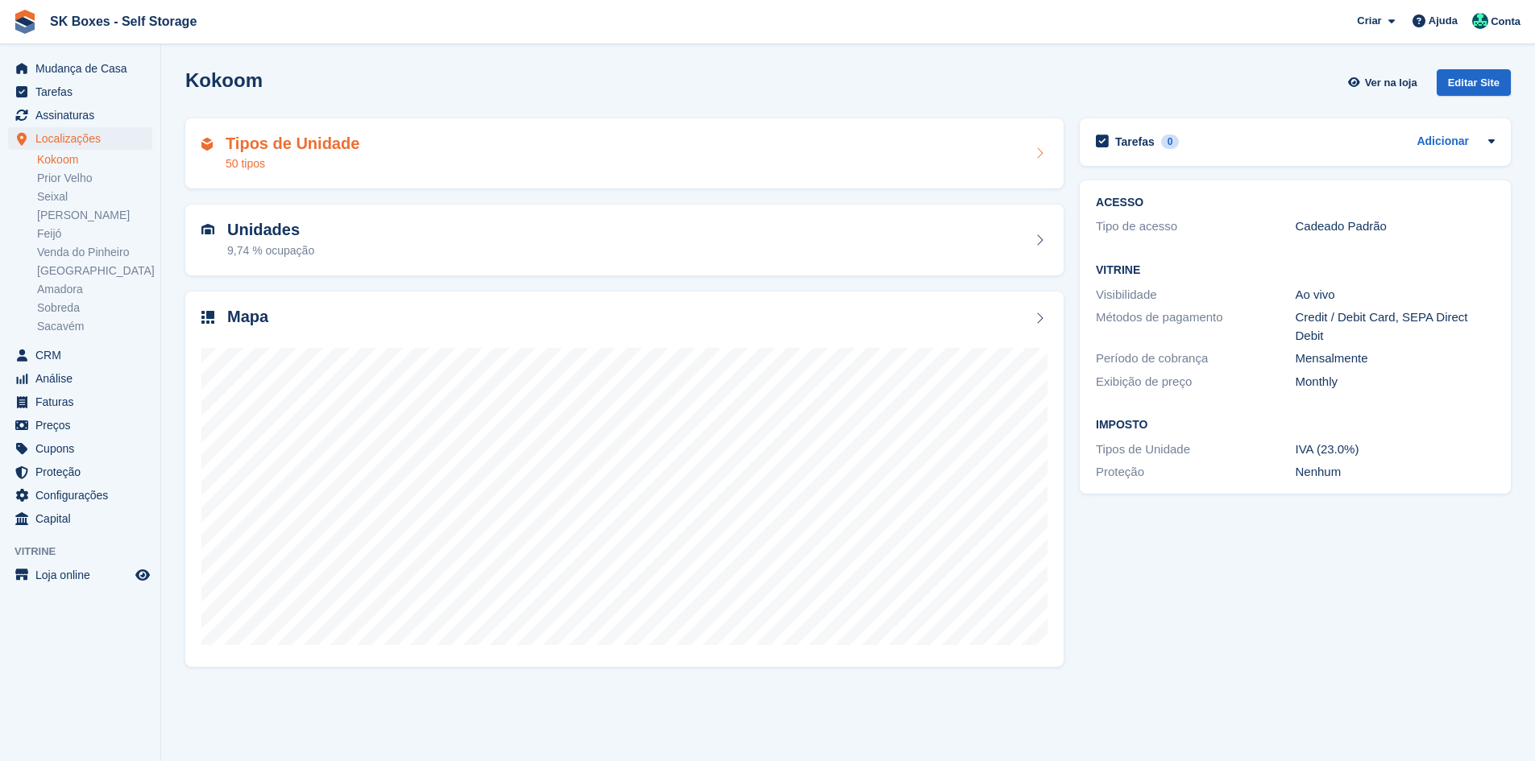
click at [334, 151] on h2 "Tipos de Unidade" at bounding box center [293, 144] width 134 height 19
